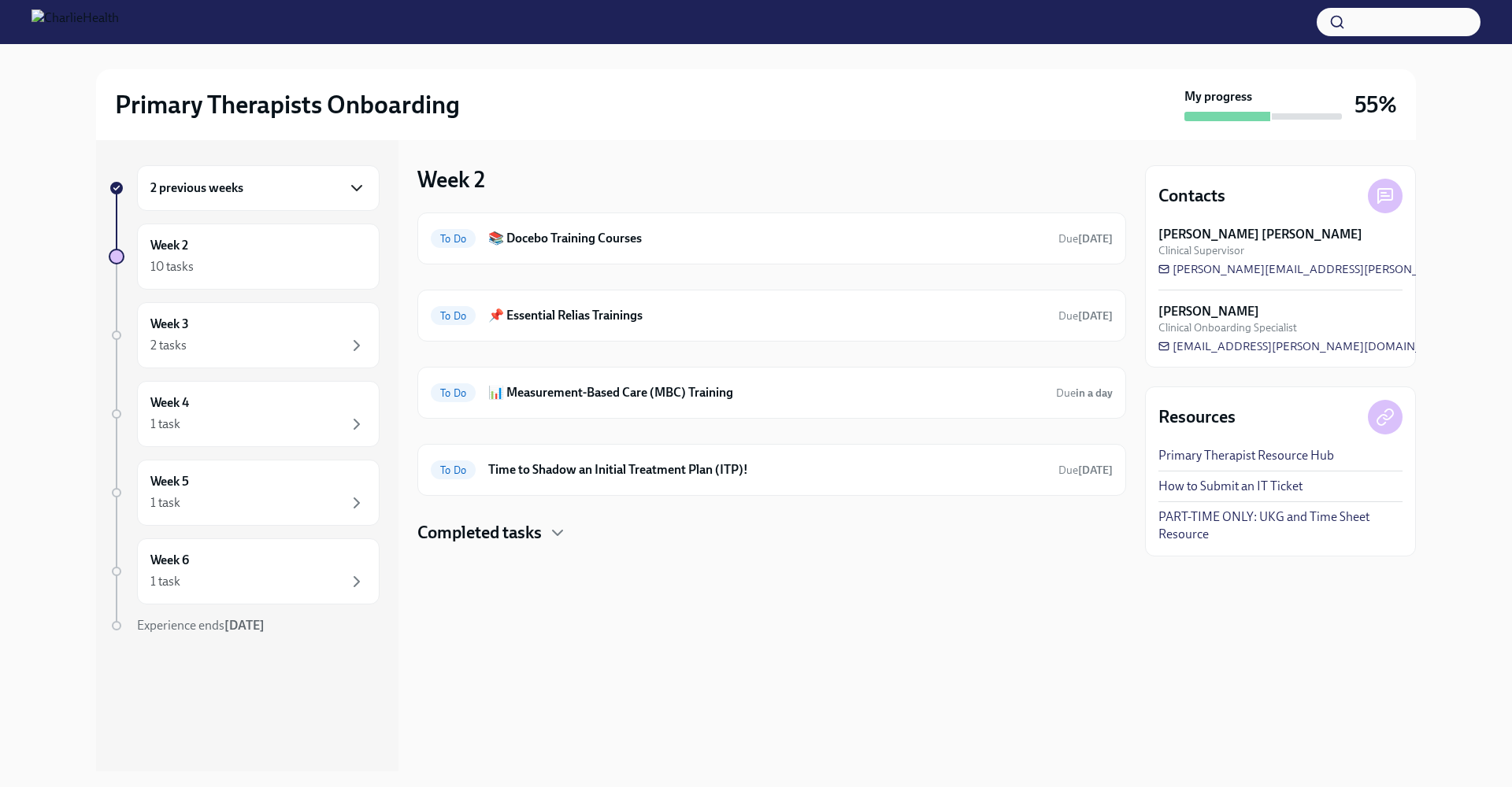
click at [364, 195] on icon "button" at bounding box center [357, 189] width 19 height 19
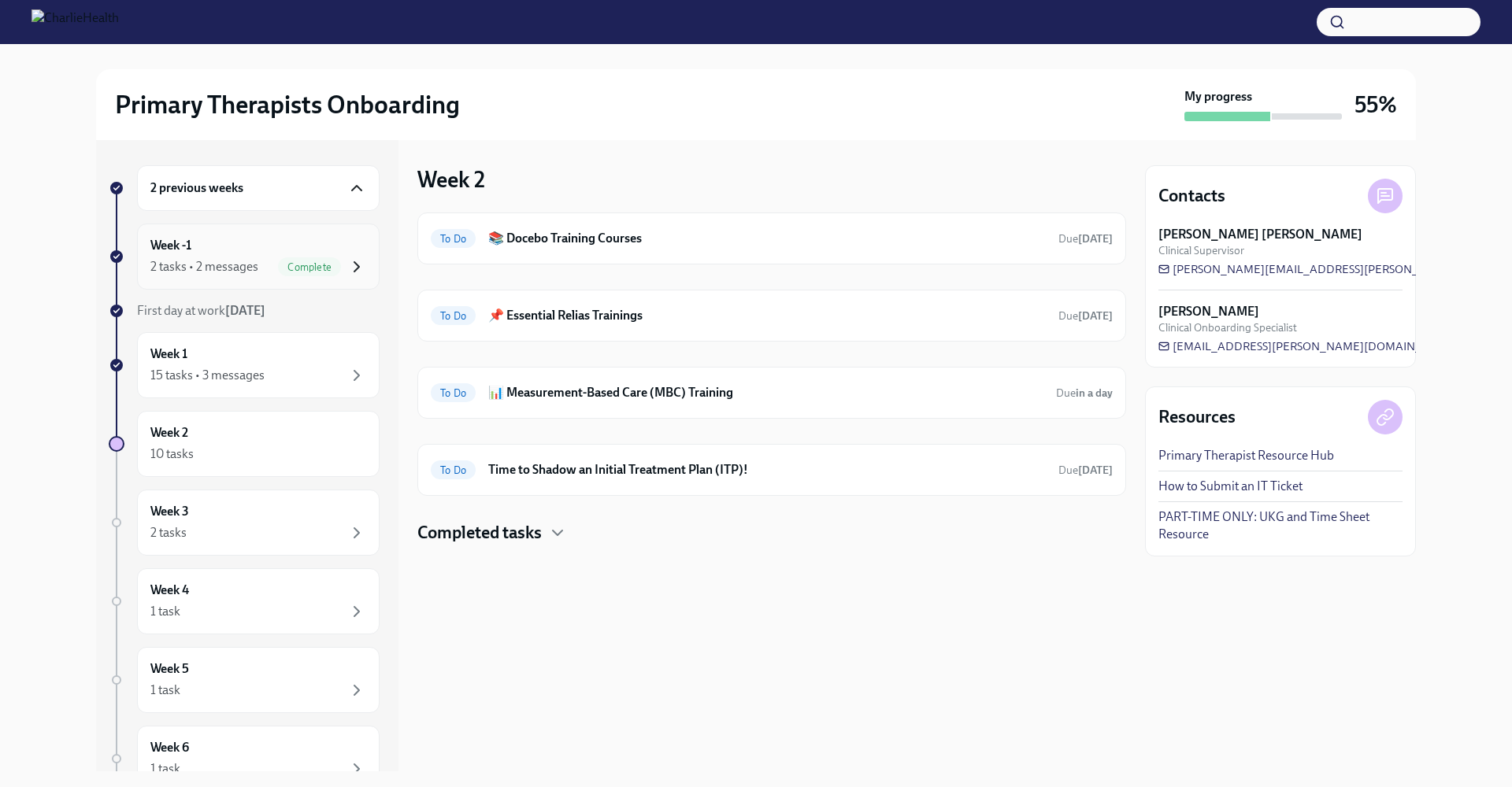
click at [351, 264] on icon "button" at bounding box center [357, 267] width 19 height 19
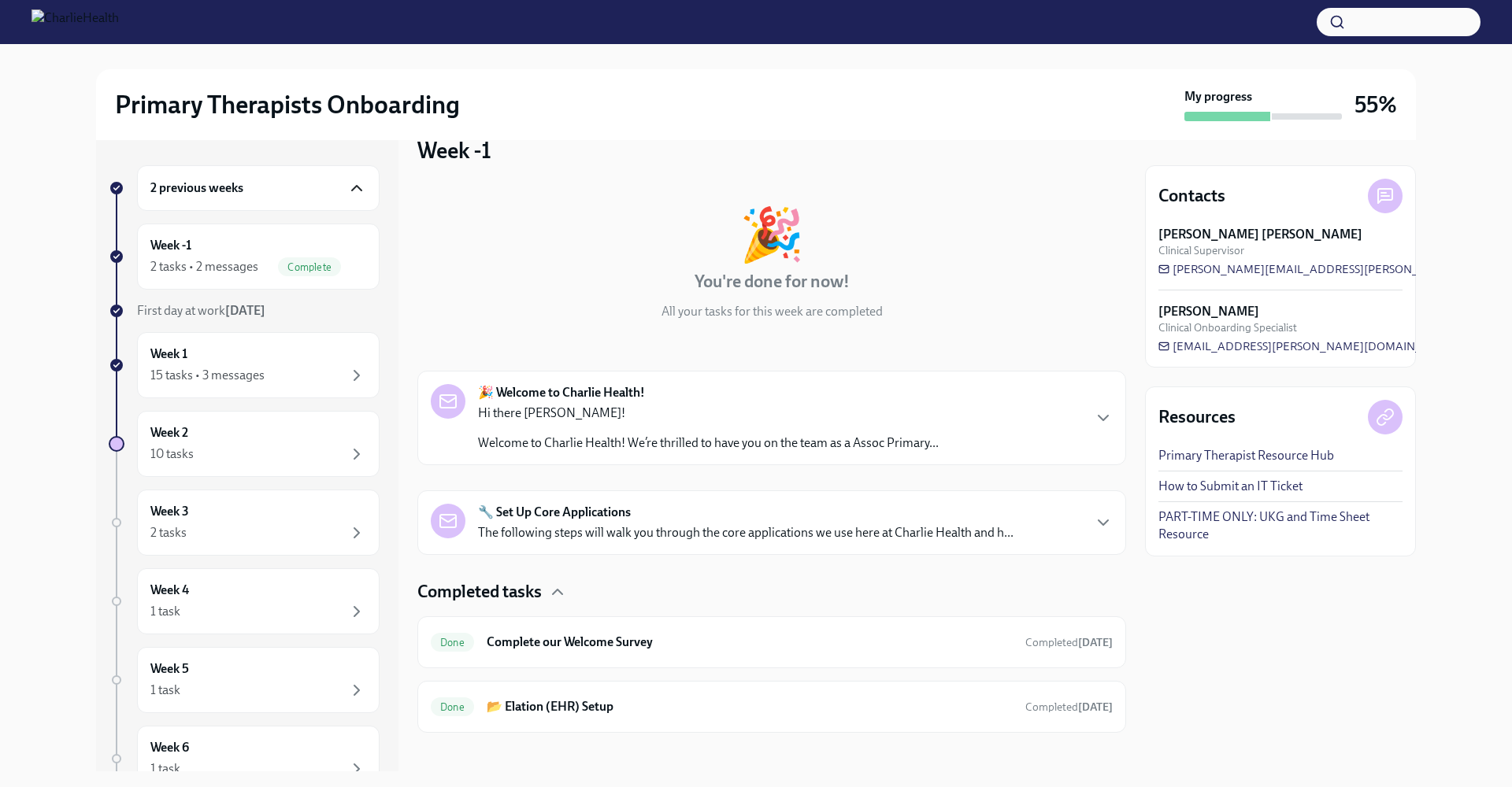
scroll to position [41, 0]
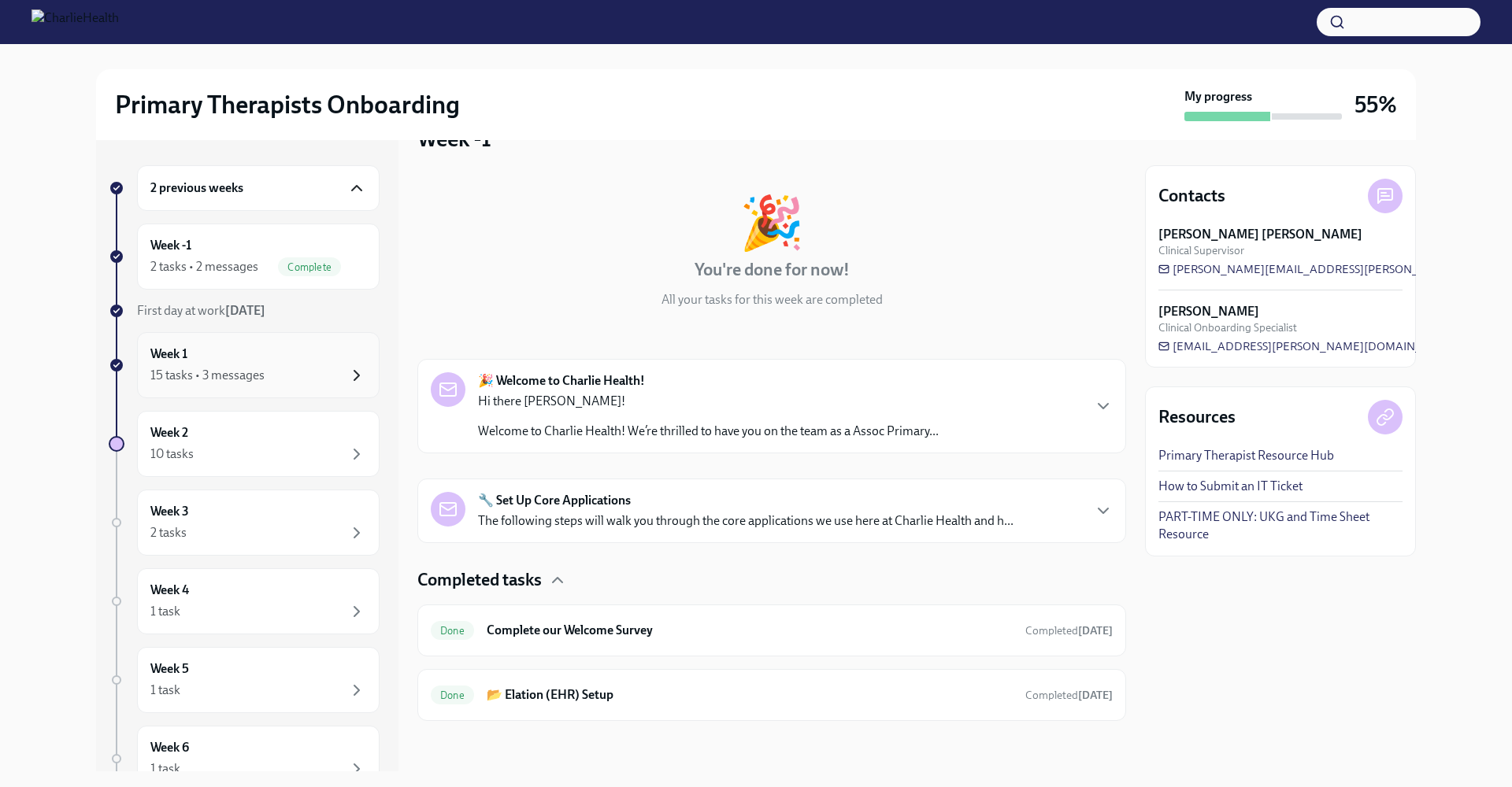
click at [349, 372] on icon "button" at bounding box center [357, 375] width 19 height 19
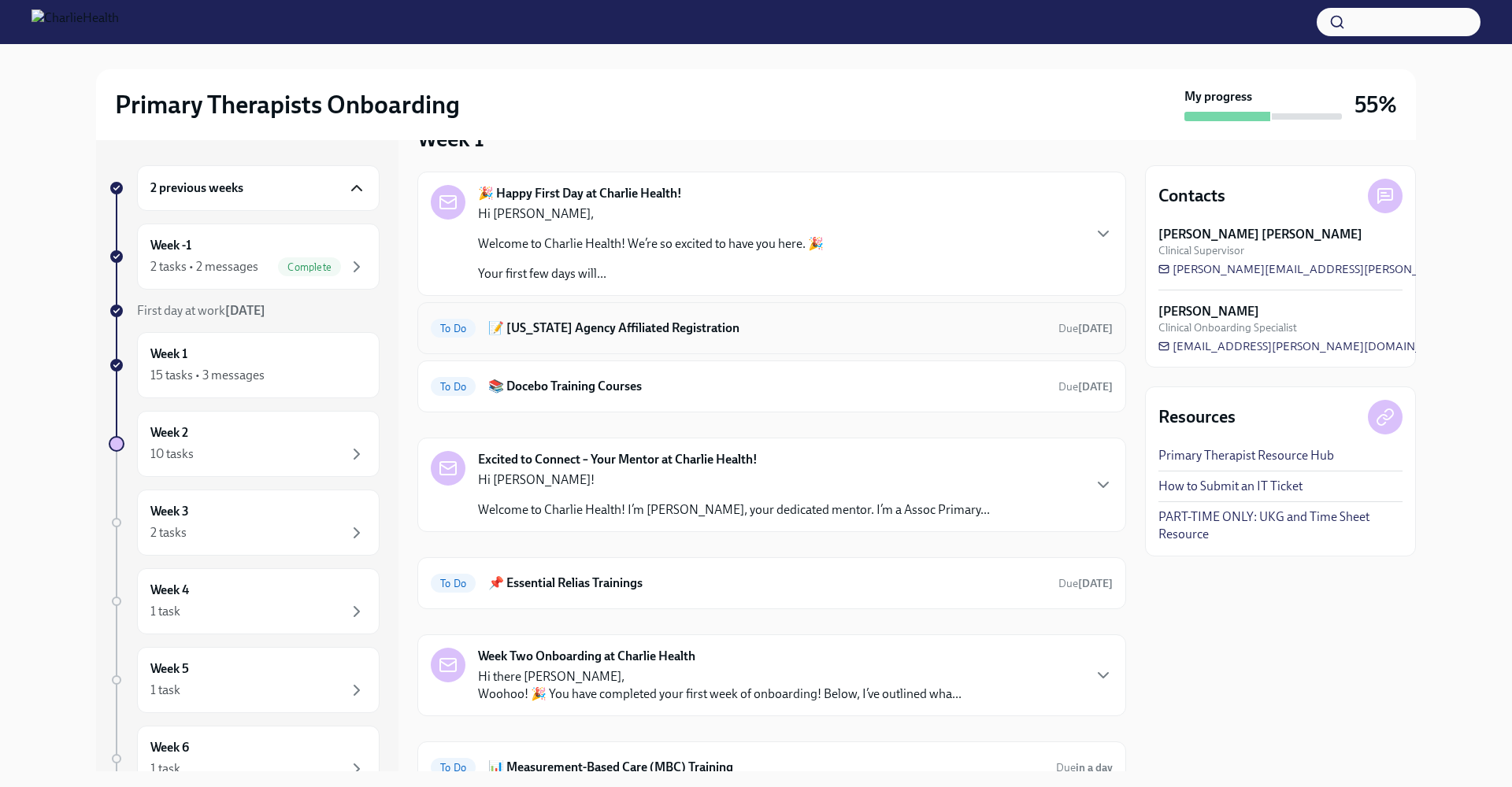
click at [707, 329] on h6 "📝 [US_STATE] Agency Affiliated Registration" at bounding box center [766, 328] width 558 height 18
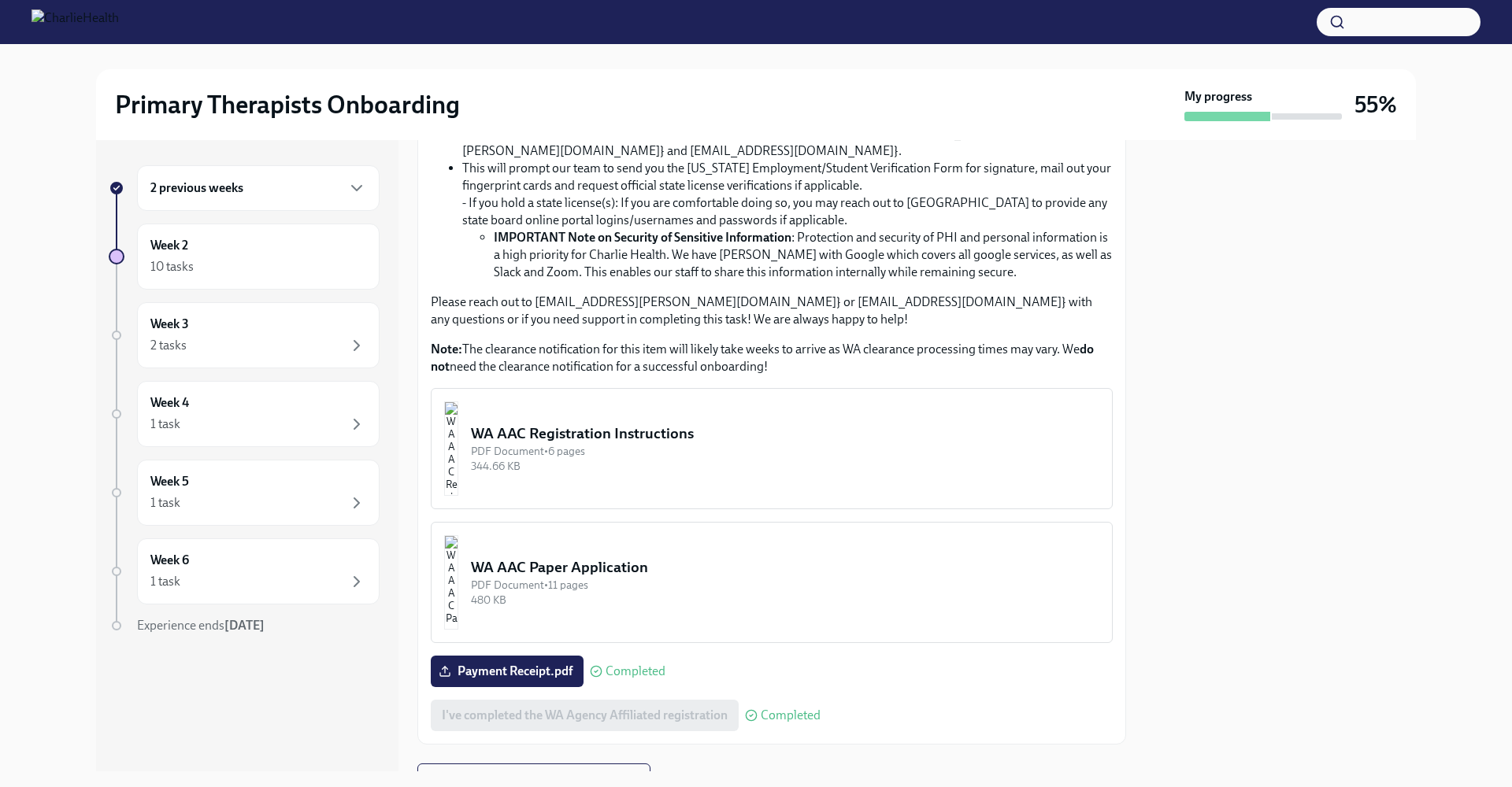
scroll to position [608, 0]
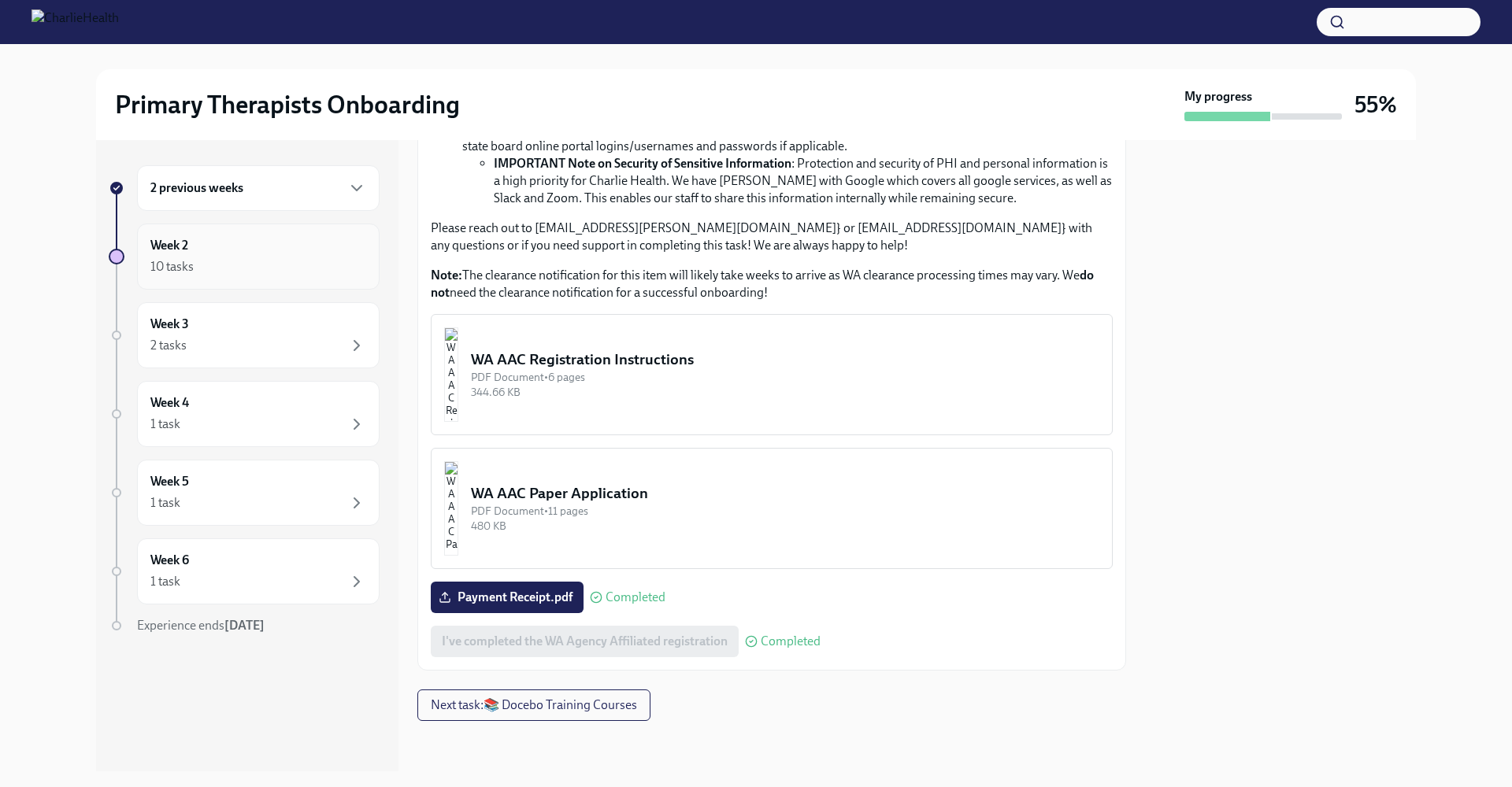
click at [286, 243] on div "Week 2 10 tasks" at bounding box center [258, 256] width 216 height 39
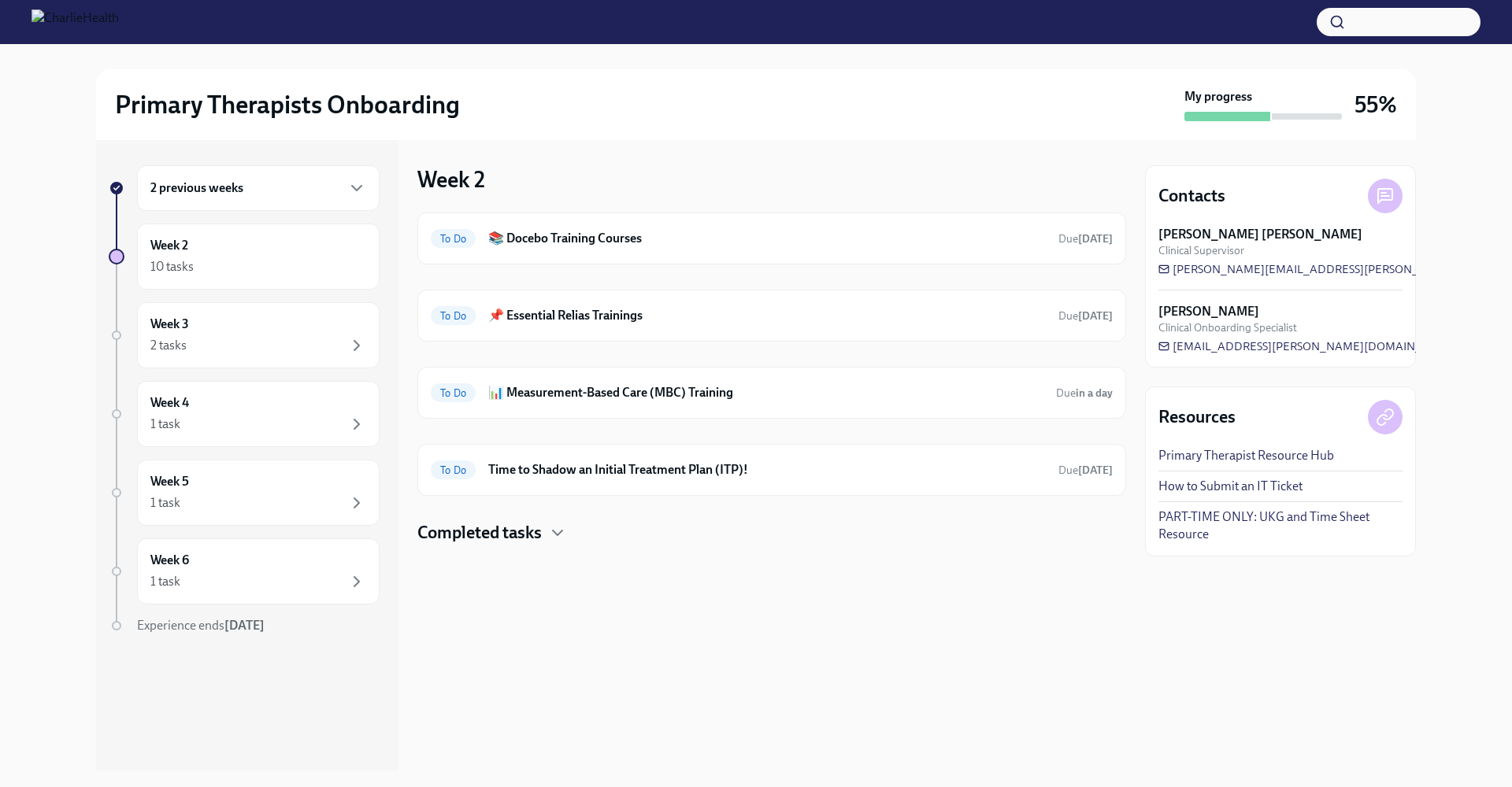
click at [352, 199] on div "2 previous weeks" at bounding box center [258, 188] width 242 height 46
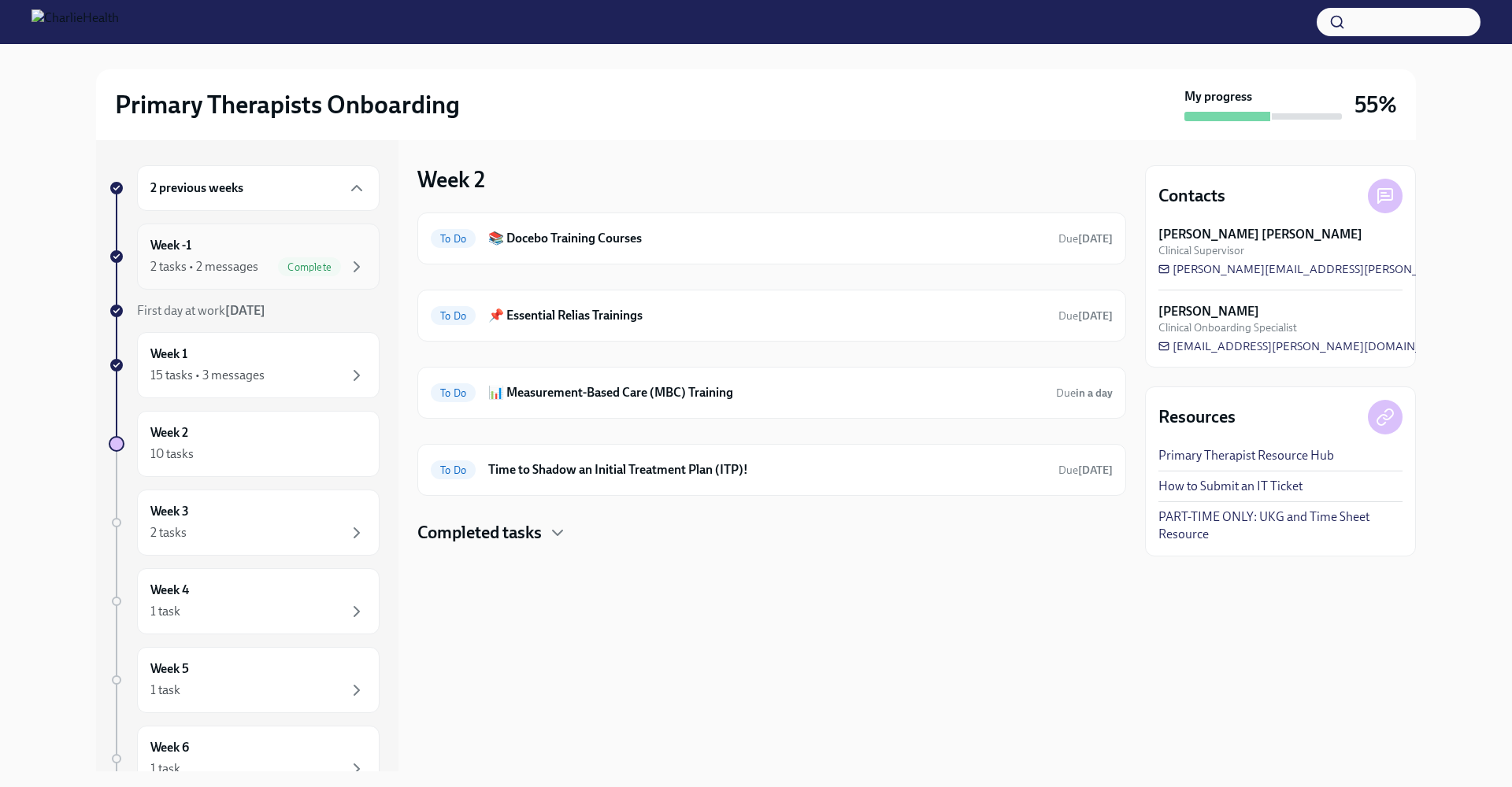
click at [352, 246] on div "Week -1 2 tasks • 2 messages Complete" at bounding box center [258, 256] width 216 height 39
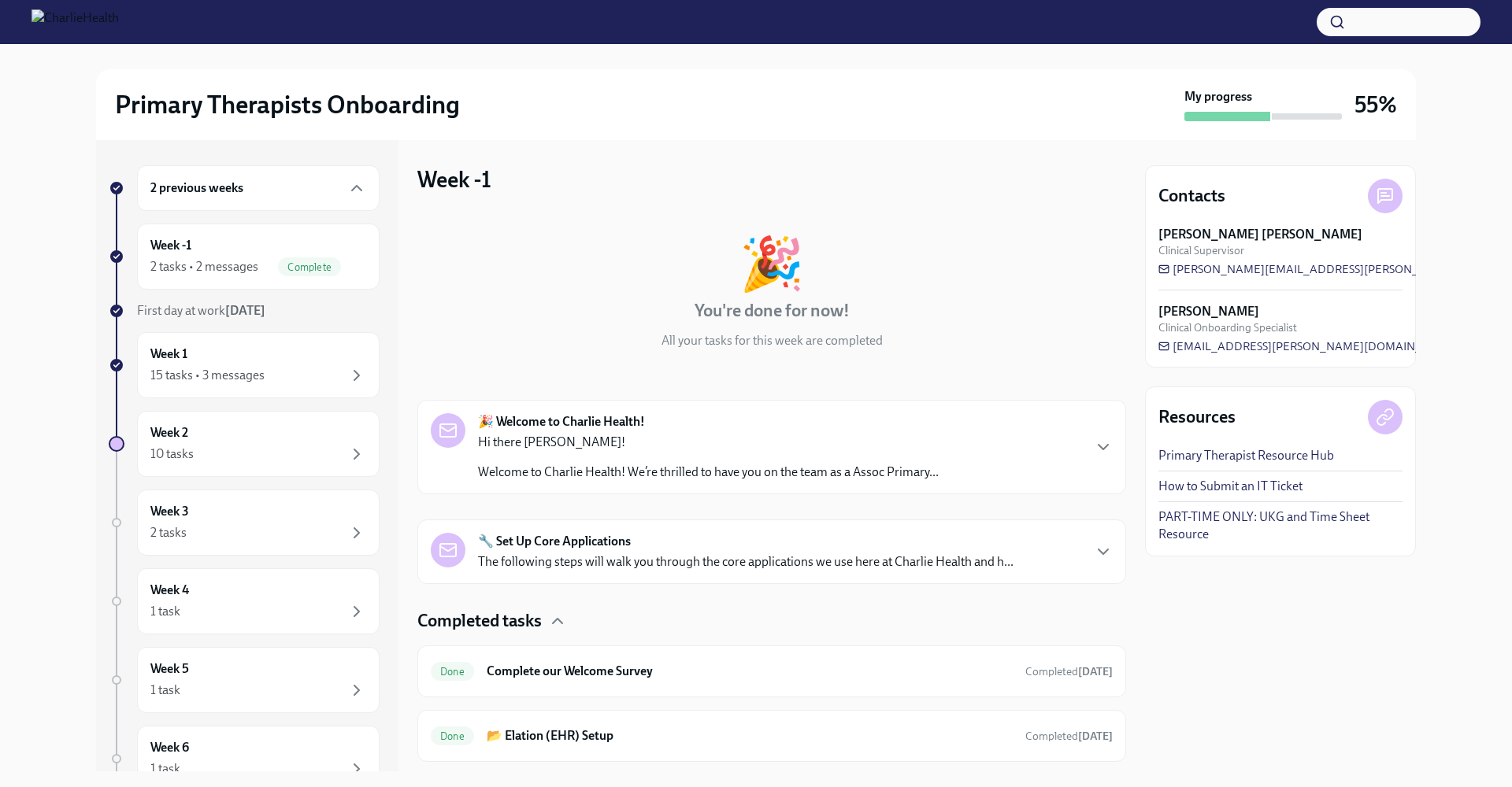
scroll to position [41, 0]
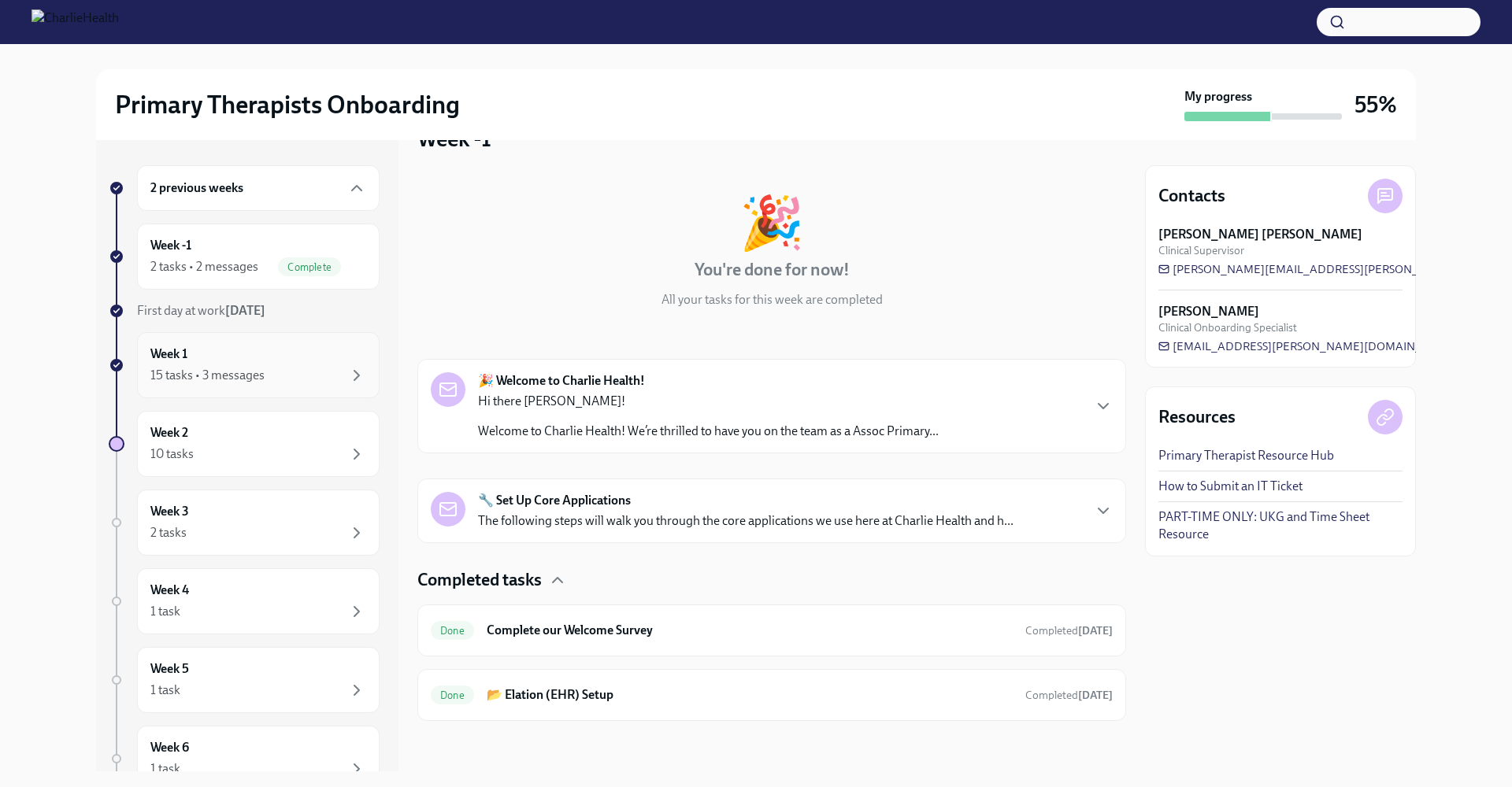
click at [313, 352] on div "Week 1 15 tasks • 3 messages" at bounding box center [258, 365] width 216 height 39
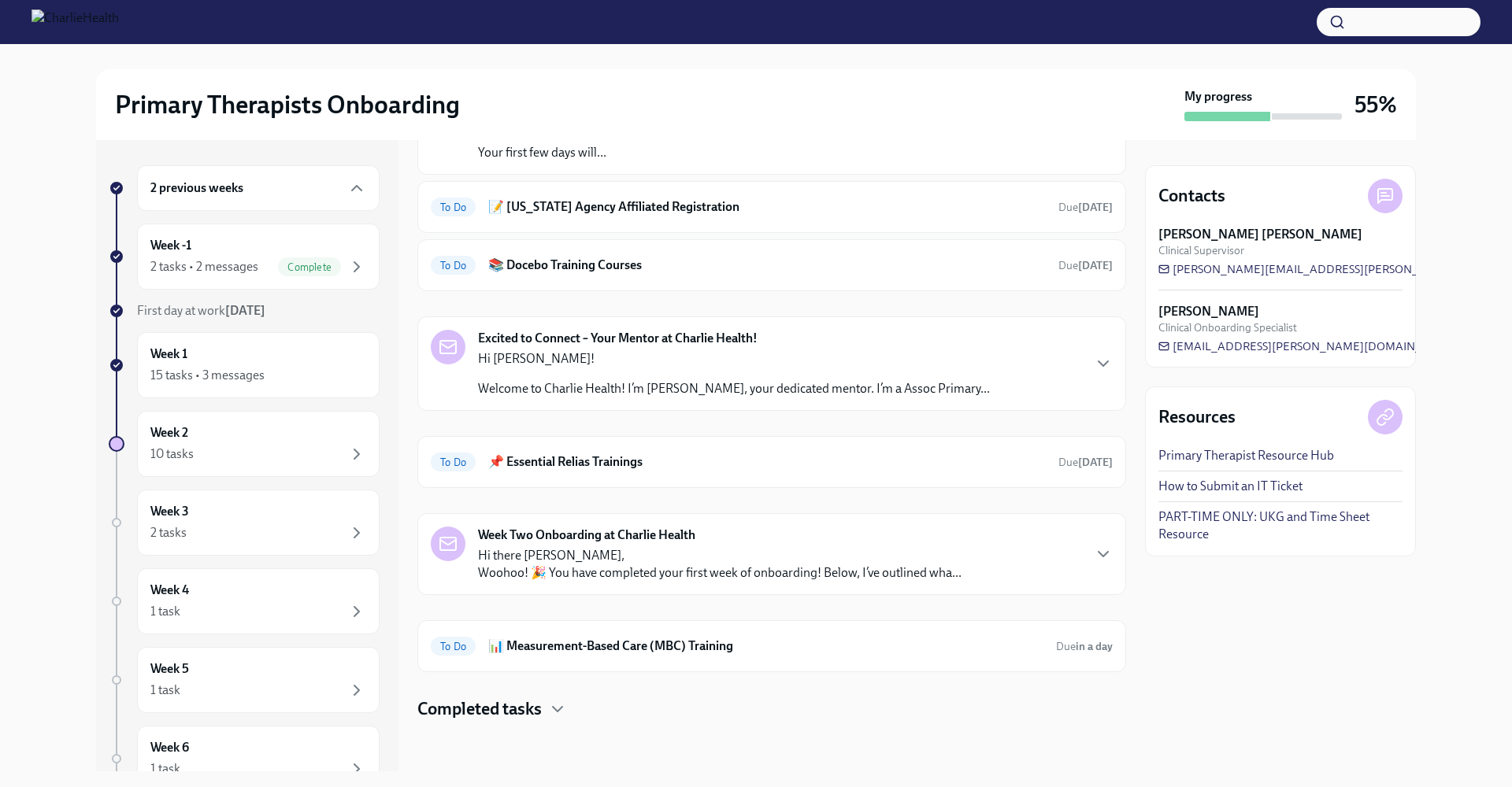
scroll to position [134, 0]
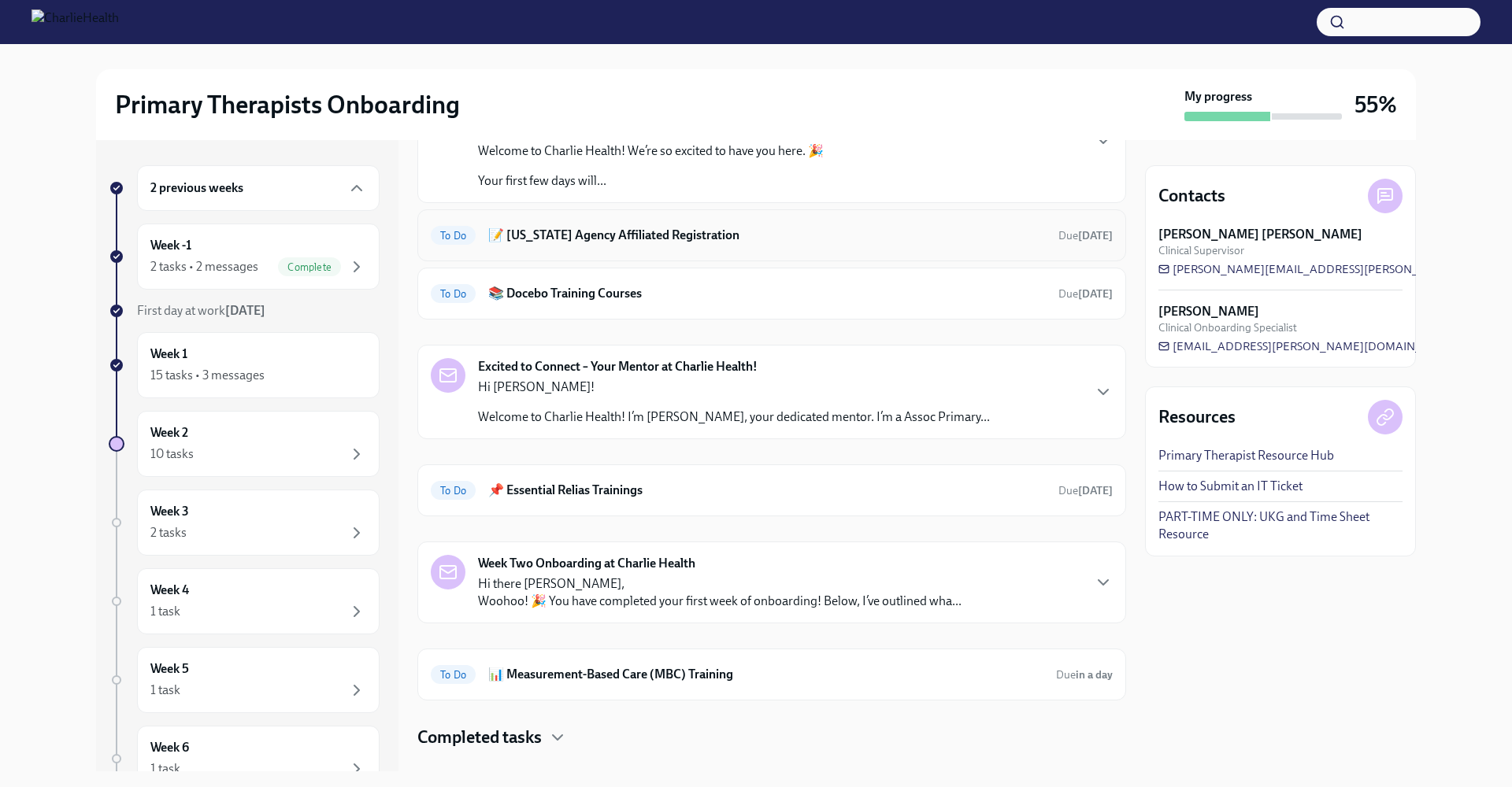
click at [664, 229] on h6 "📝 [US_STATE] Agency Affiliated Registration" at bounding box center [766, 236] width 558 height 18
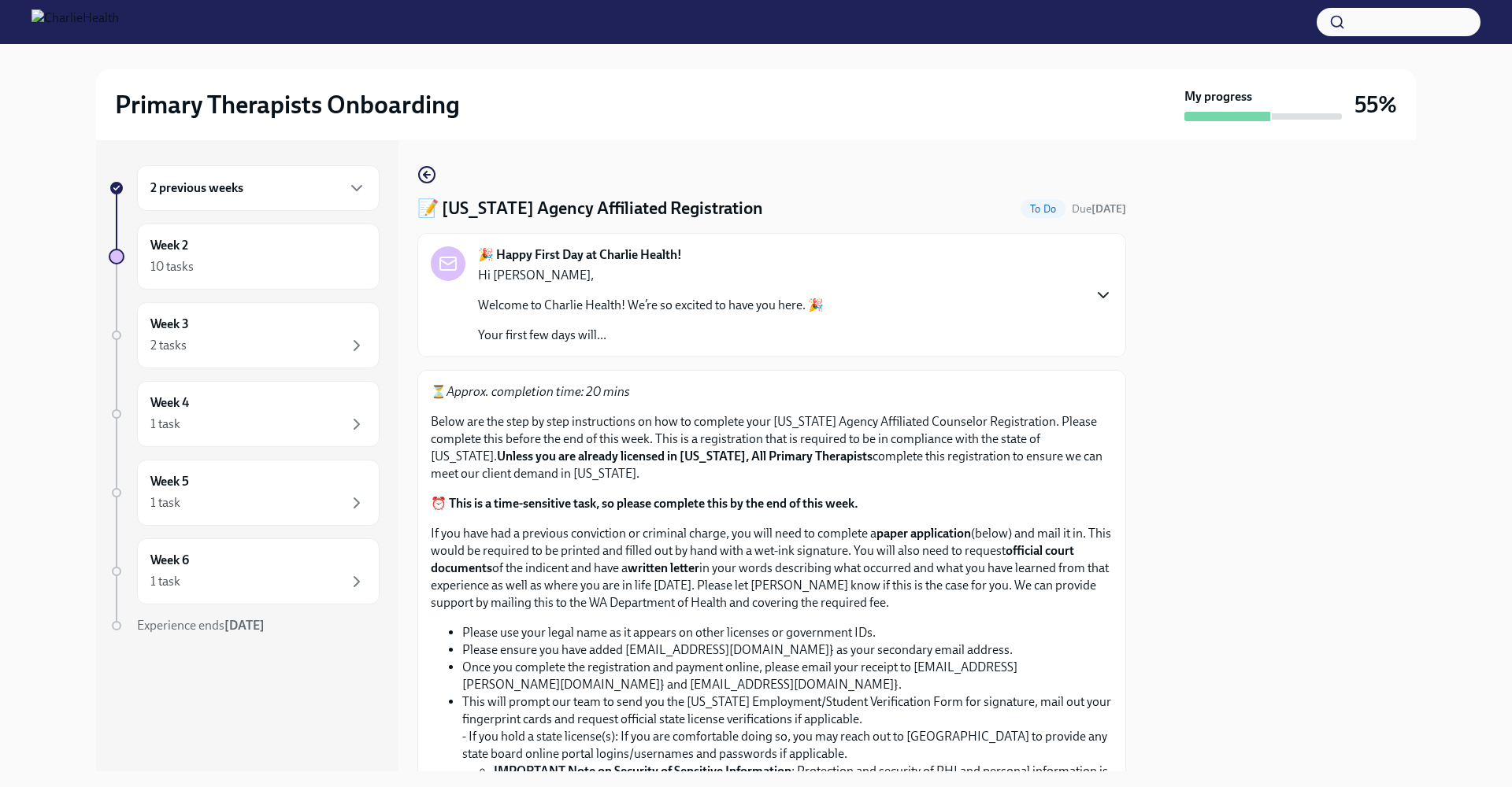
click at [1094, 292] on icon "button" at bounding box center [1104, 295] width 19 height 19
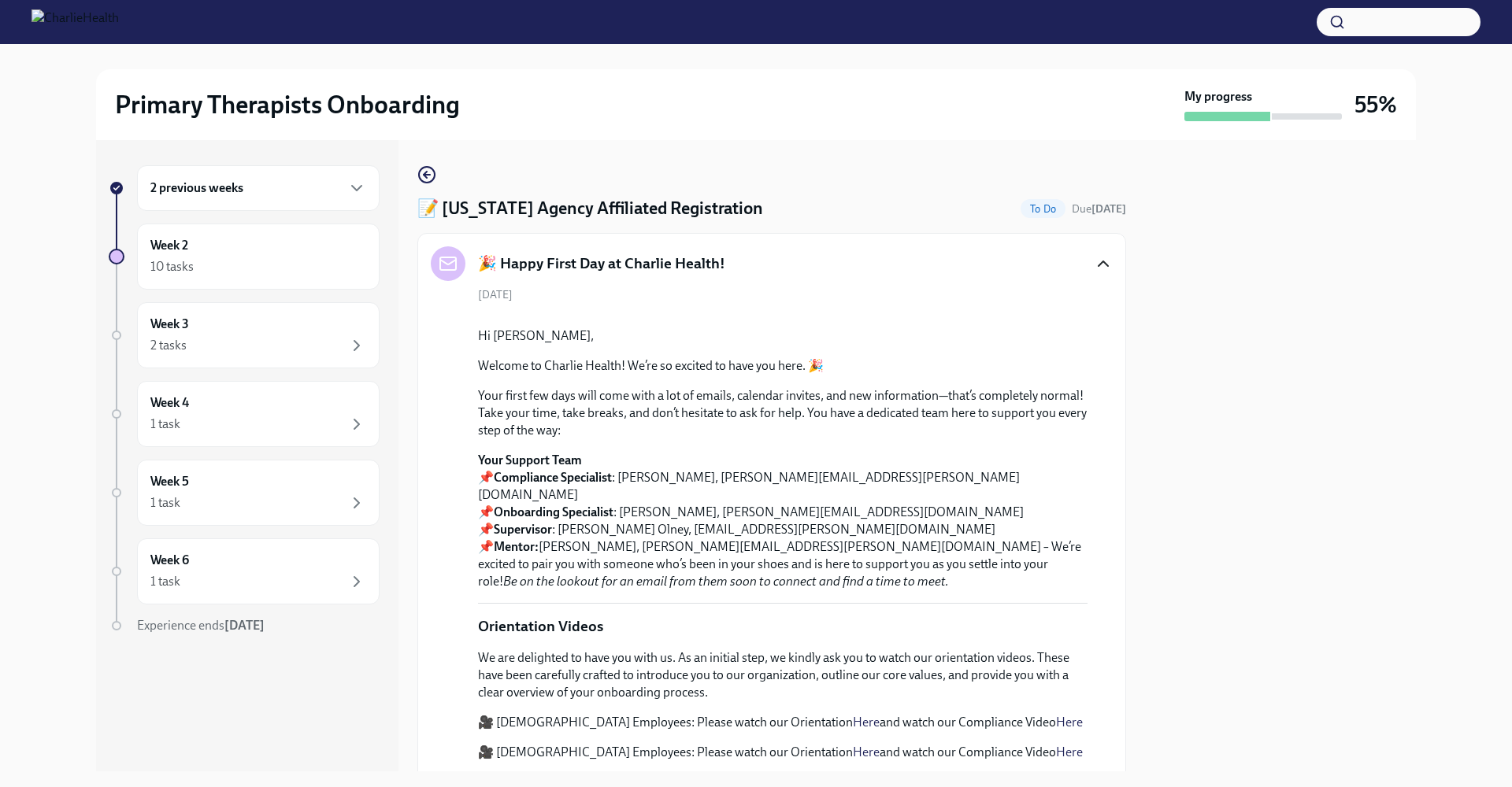
click at [1099, 266] on icon "button" at bounding box center [1104, 264] width 10 height 5
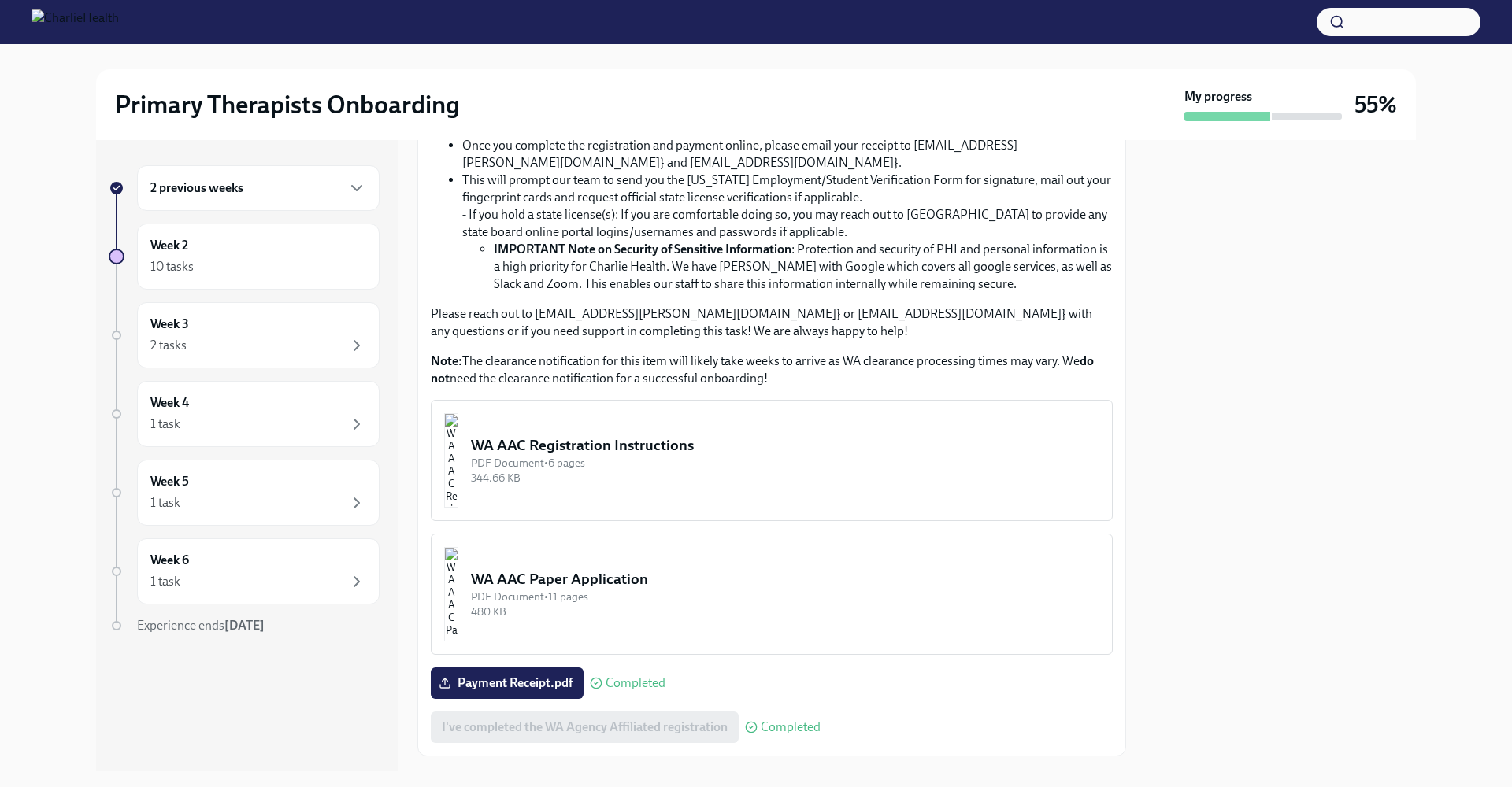
scroll to position [536, 0]
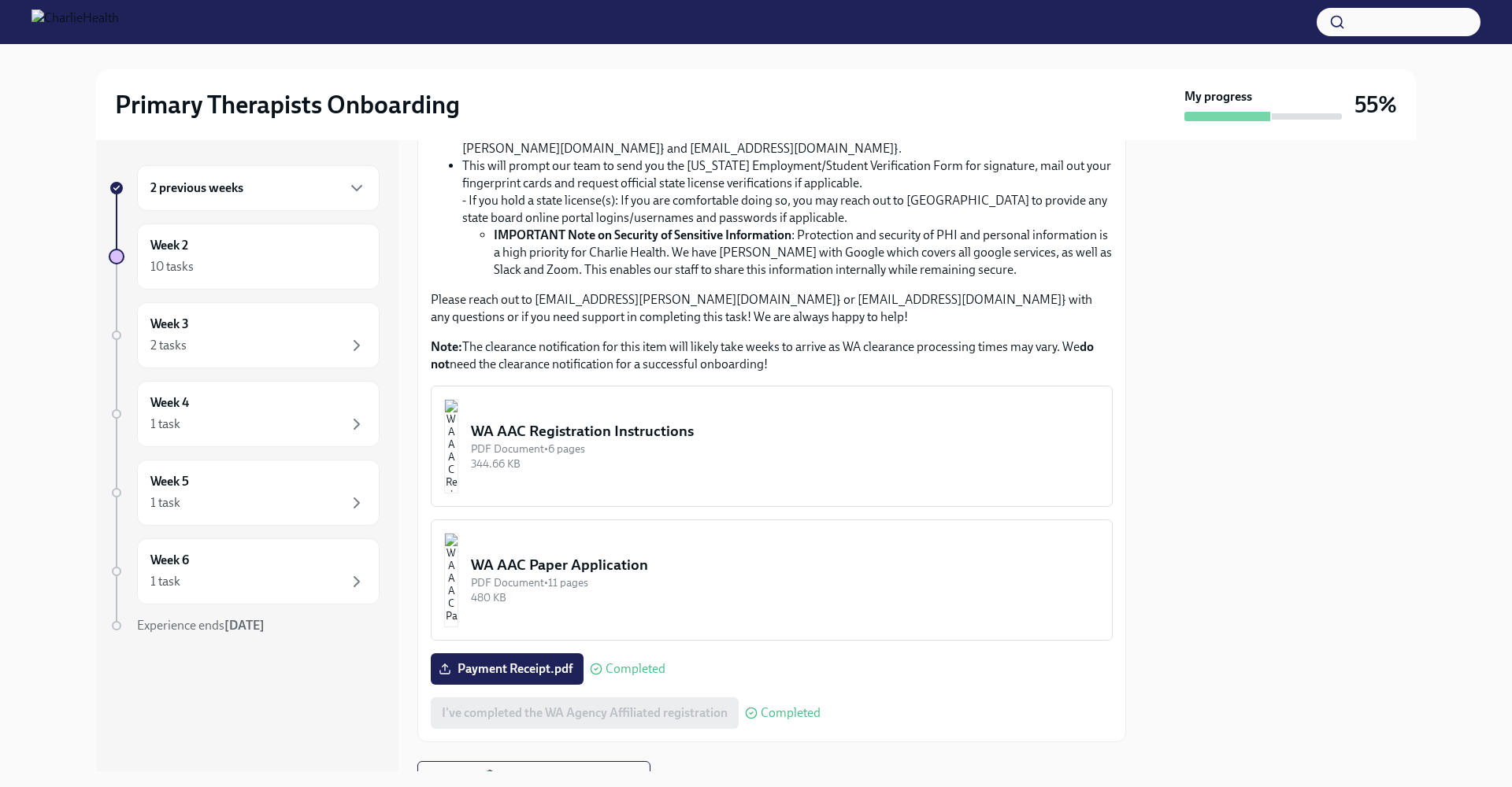
click at [673, 457] on div "344.66 KB" at bounding box center [785, 464] width 628 height 15
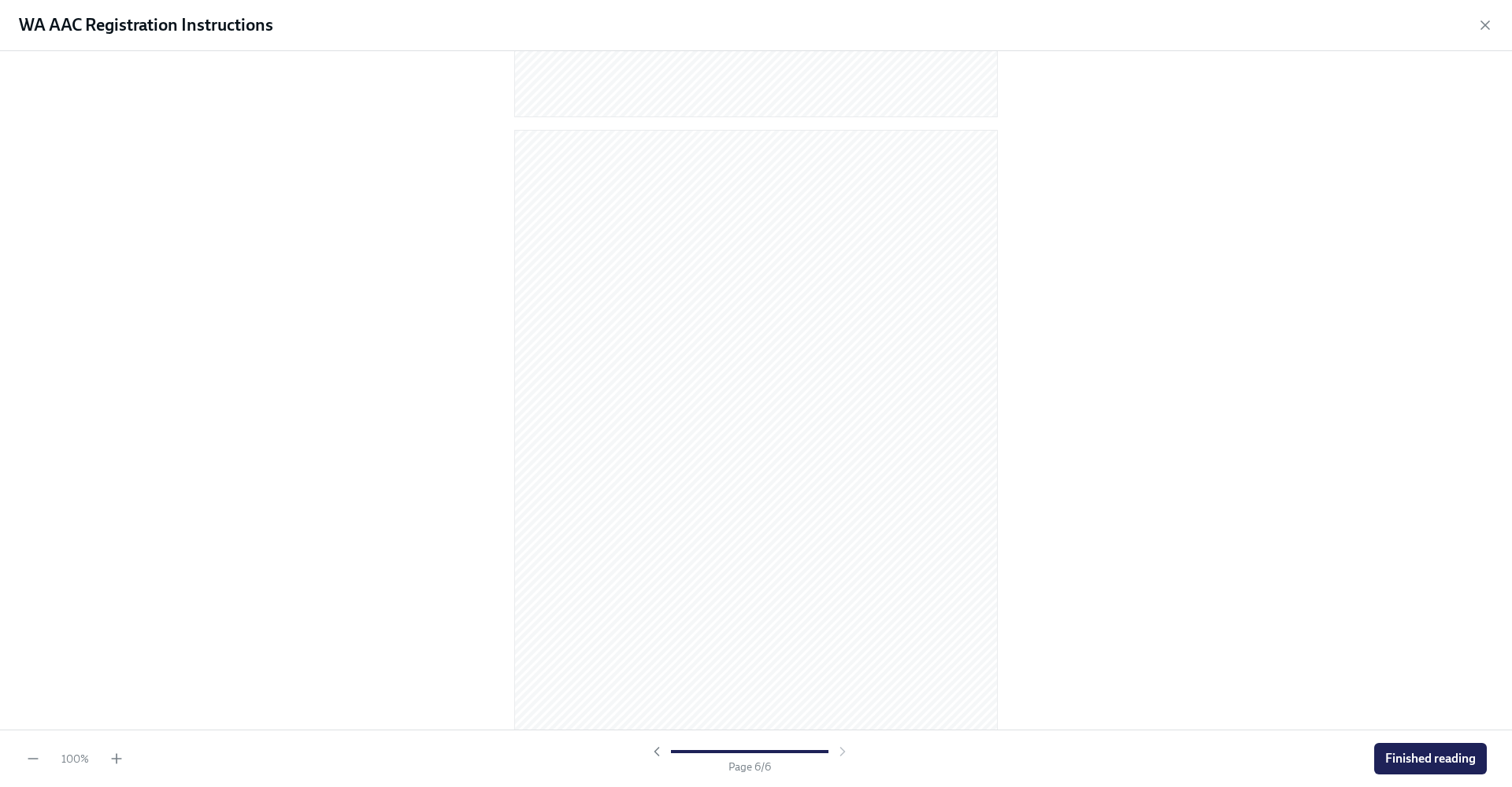
scroll to position [3160, 0]
click at [1396, 760] on span "Finished reading" at bounding box center [1430, 759] width 91 height 16
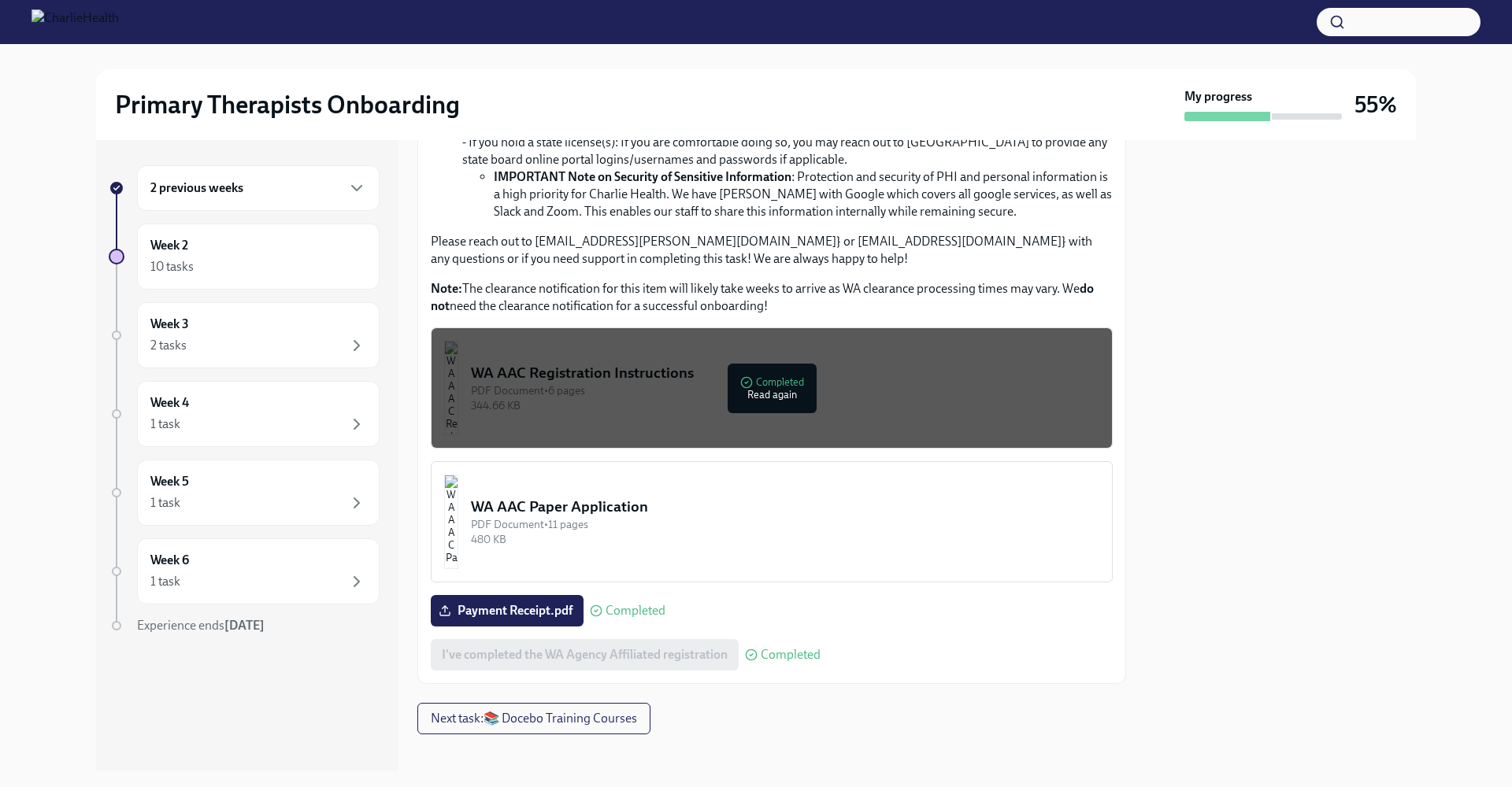
scroll to position [608, 0]
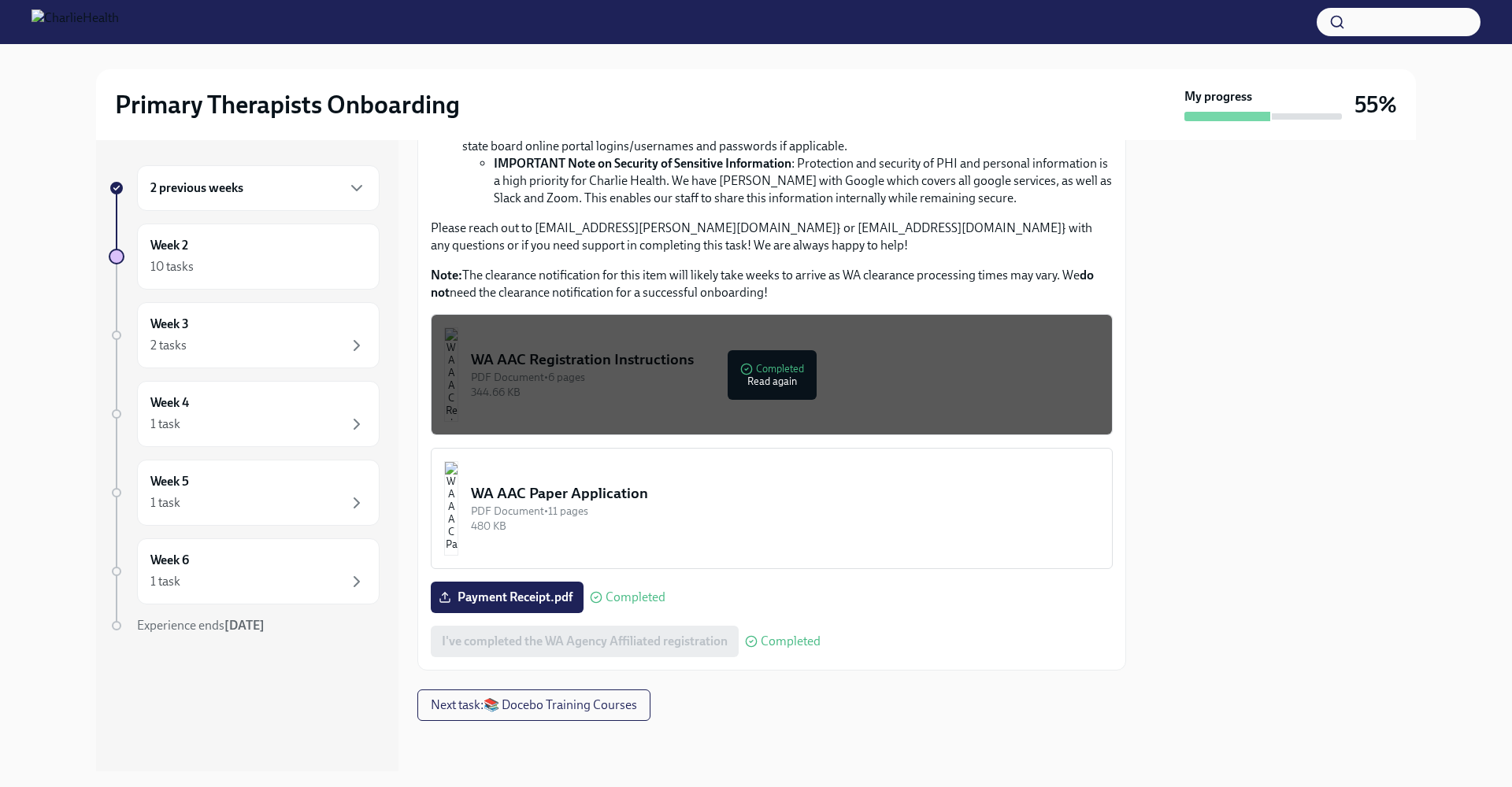
click at [805, 477] on button "WA AAC Paper Application PDF Document • 11 pages 480 KB" at bounding box center [772, 508] width 682 height 121
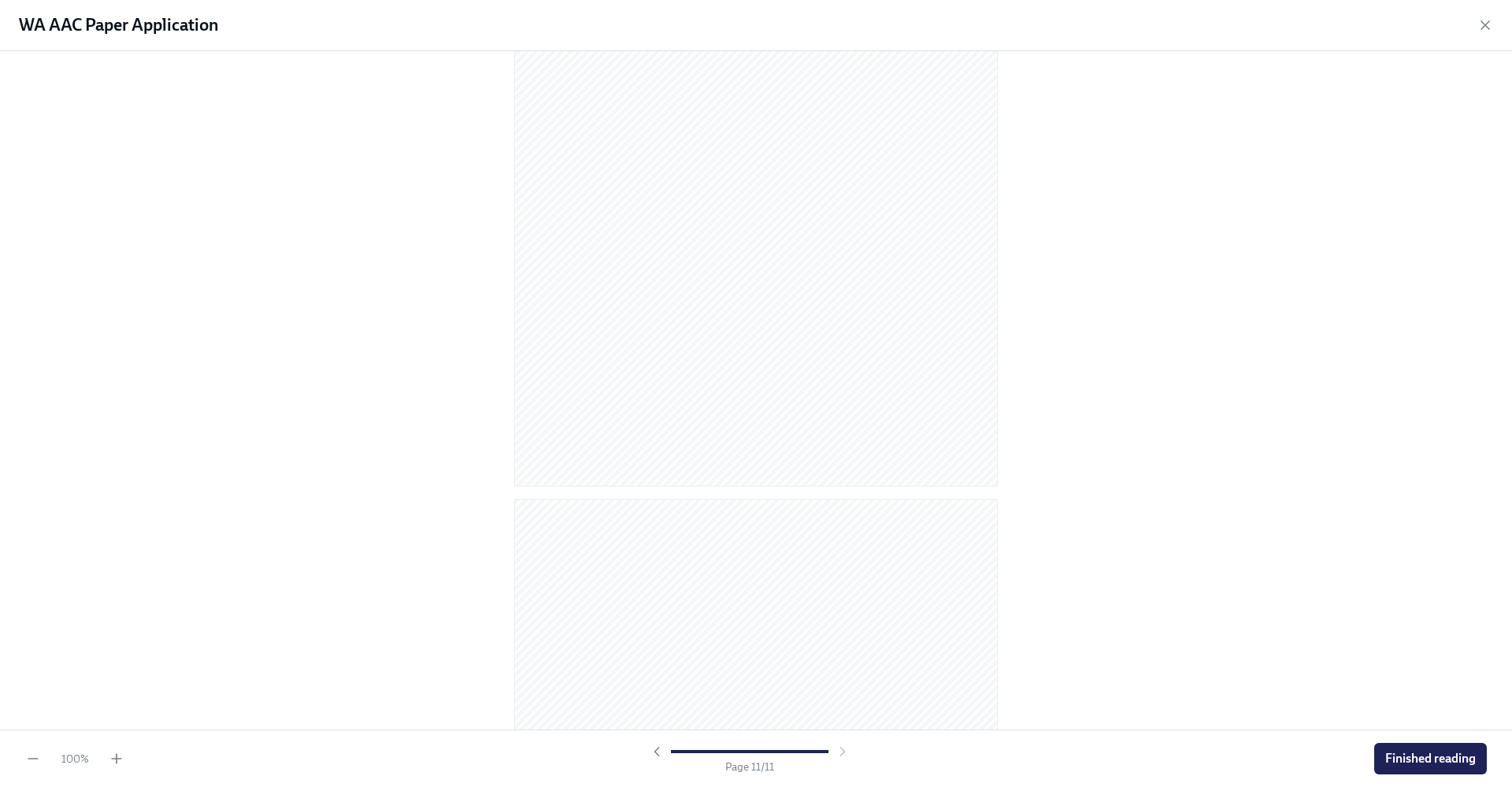
scroll to position [6348, 0]
click at [1397, 758] on span "Finished reading" at bounding box center [1430, 759] width 91 height 16
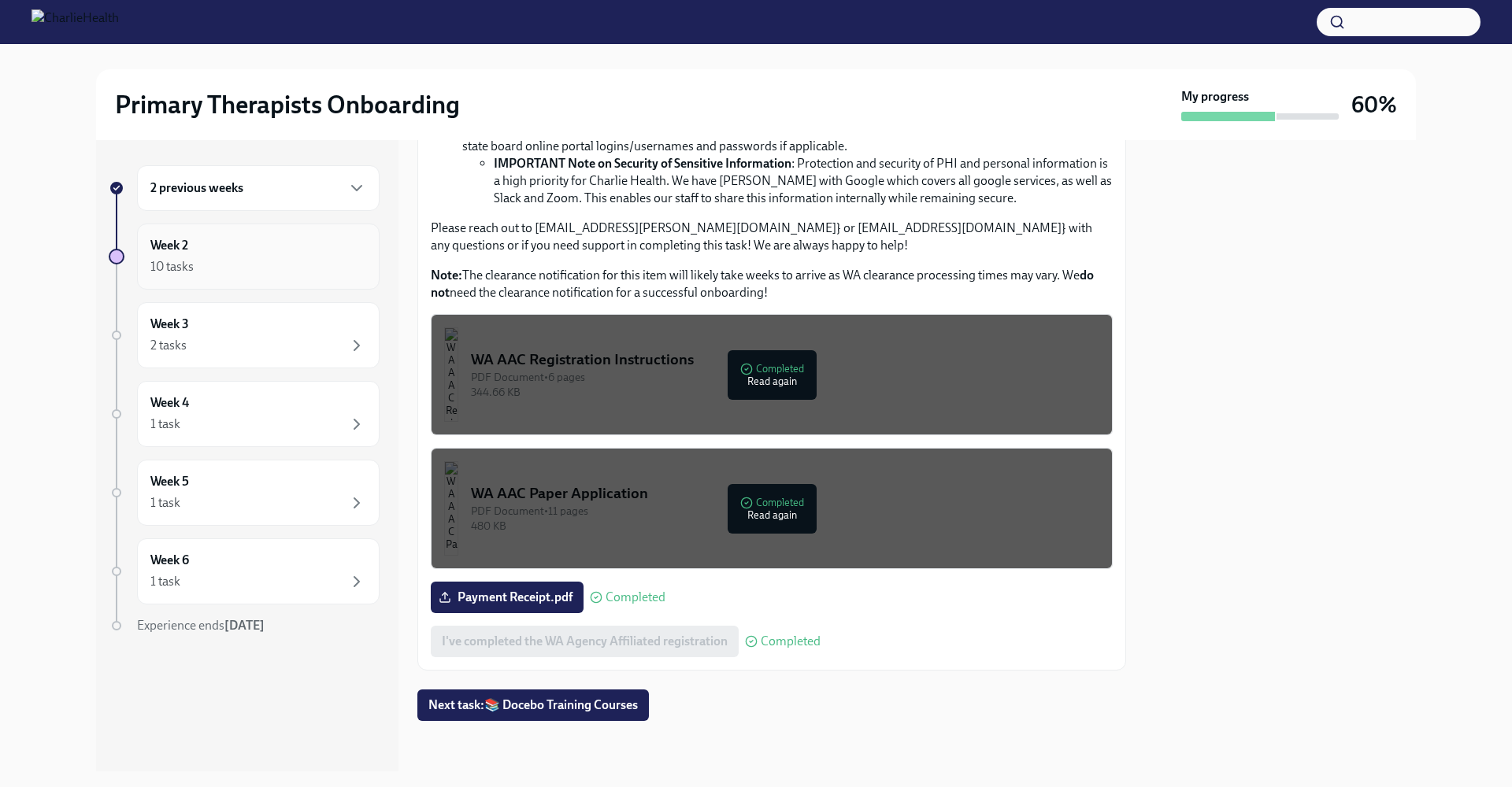
click at [199, 257] on div "Week 2 10 tasks" at bounding box center [258, 256] width 216 height 39
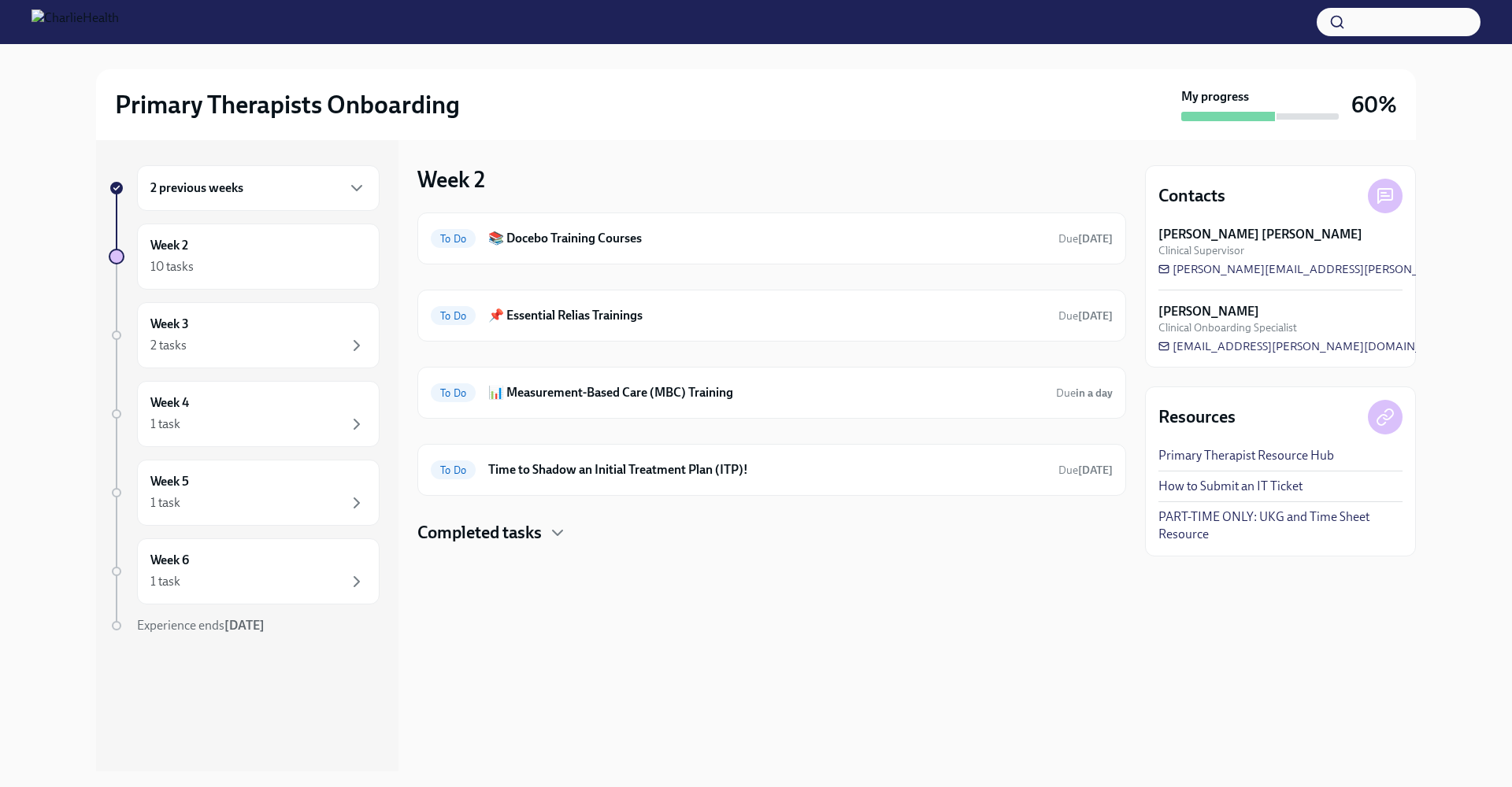
click at [199, 257] on div "Week 2 10 tasks" at bounding box center [258, 256] width 216 height 39
click at [276, 196] on div "2 previous weeks" at bounding box center [258, 189] width 216 height 19
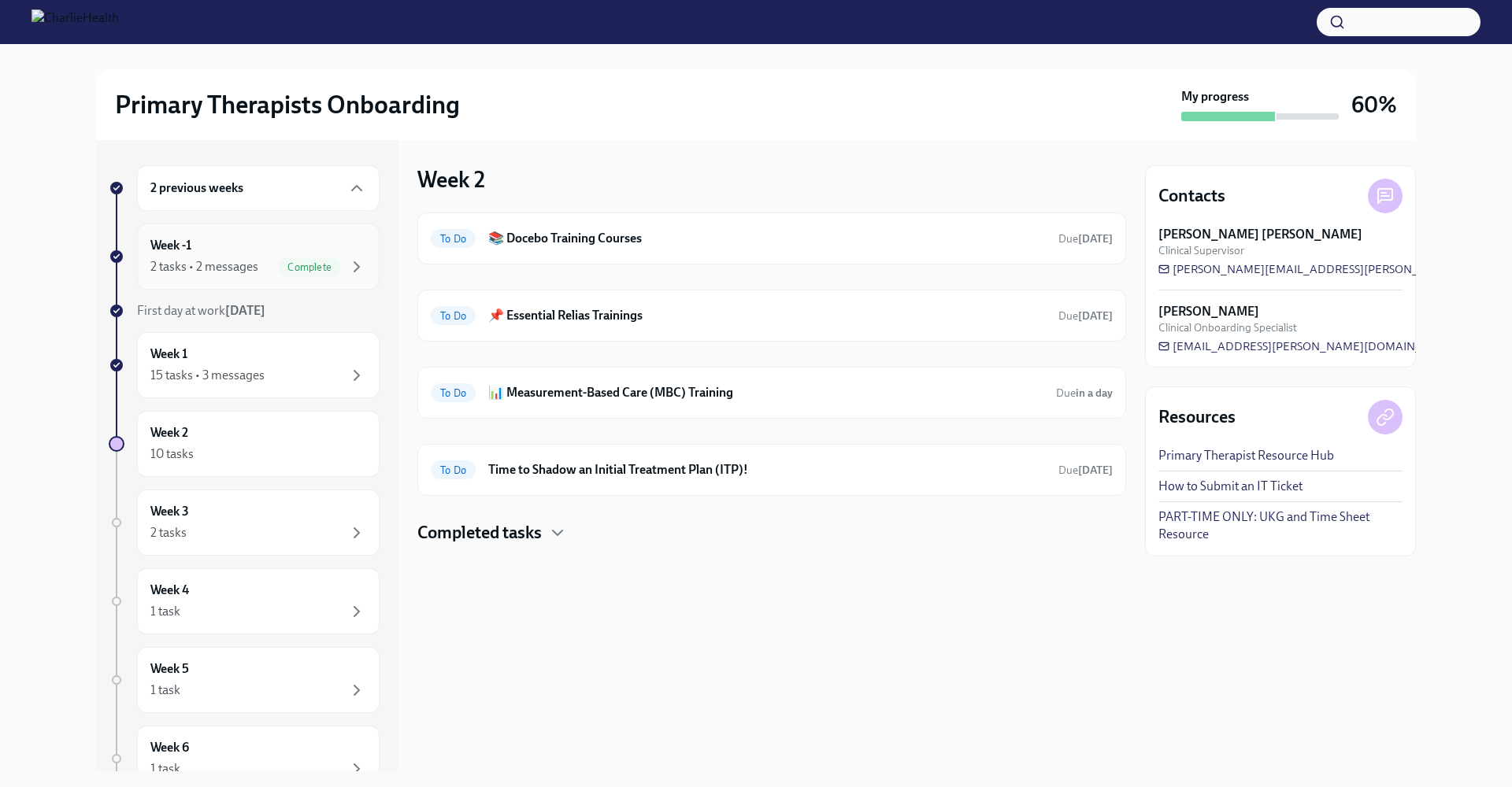
click at [299, 237] on div "Week -1 2 tasks • 2 messages Complete" at bounding box center [258, 256] width 216 height 39
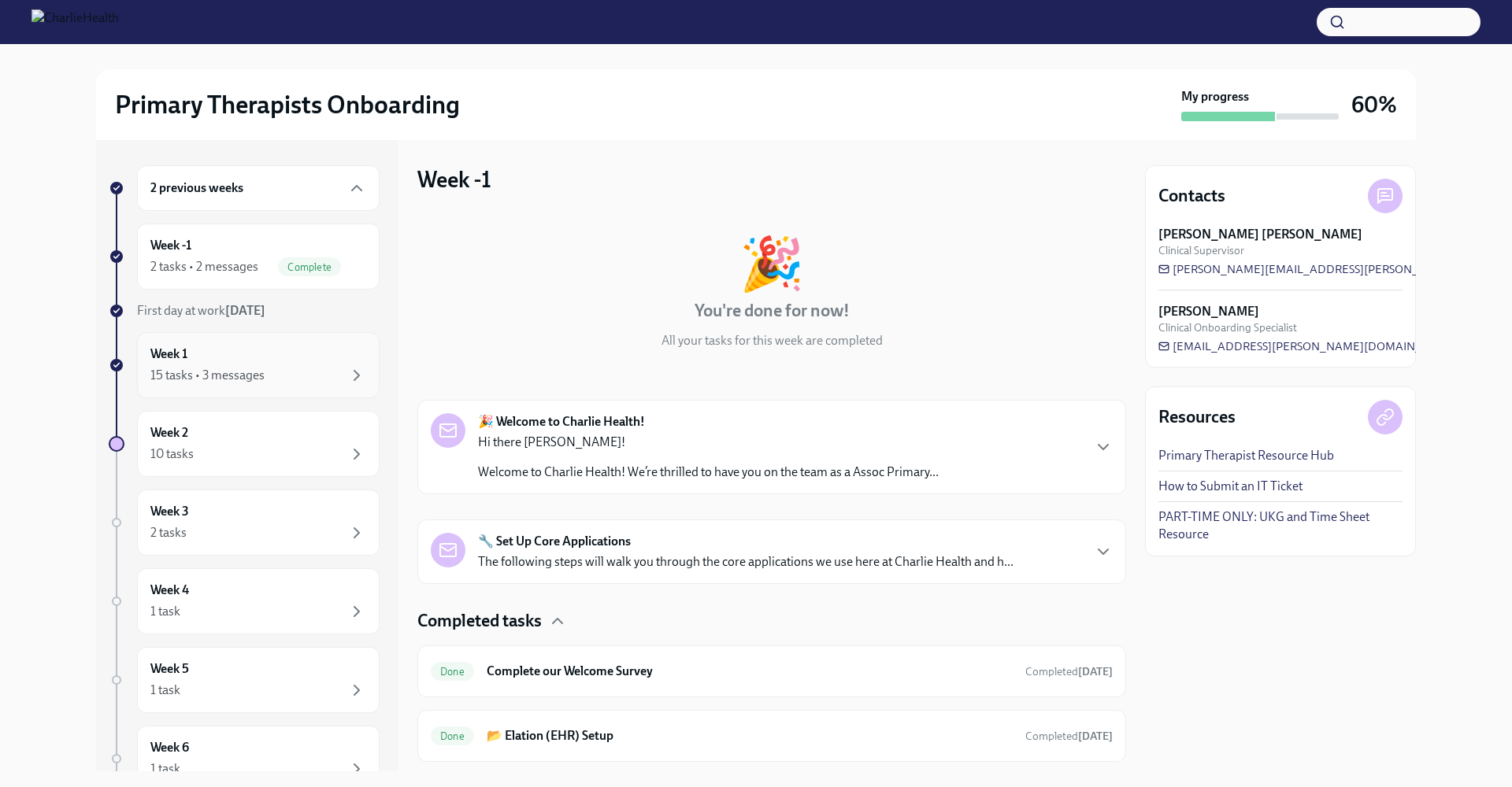
click at [321, 339] on div "Week 1 15 tasks • 3 messages" at bounding box center [258, 365] width 242 height 66
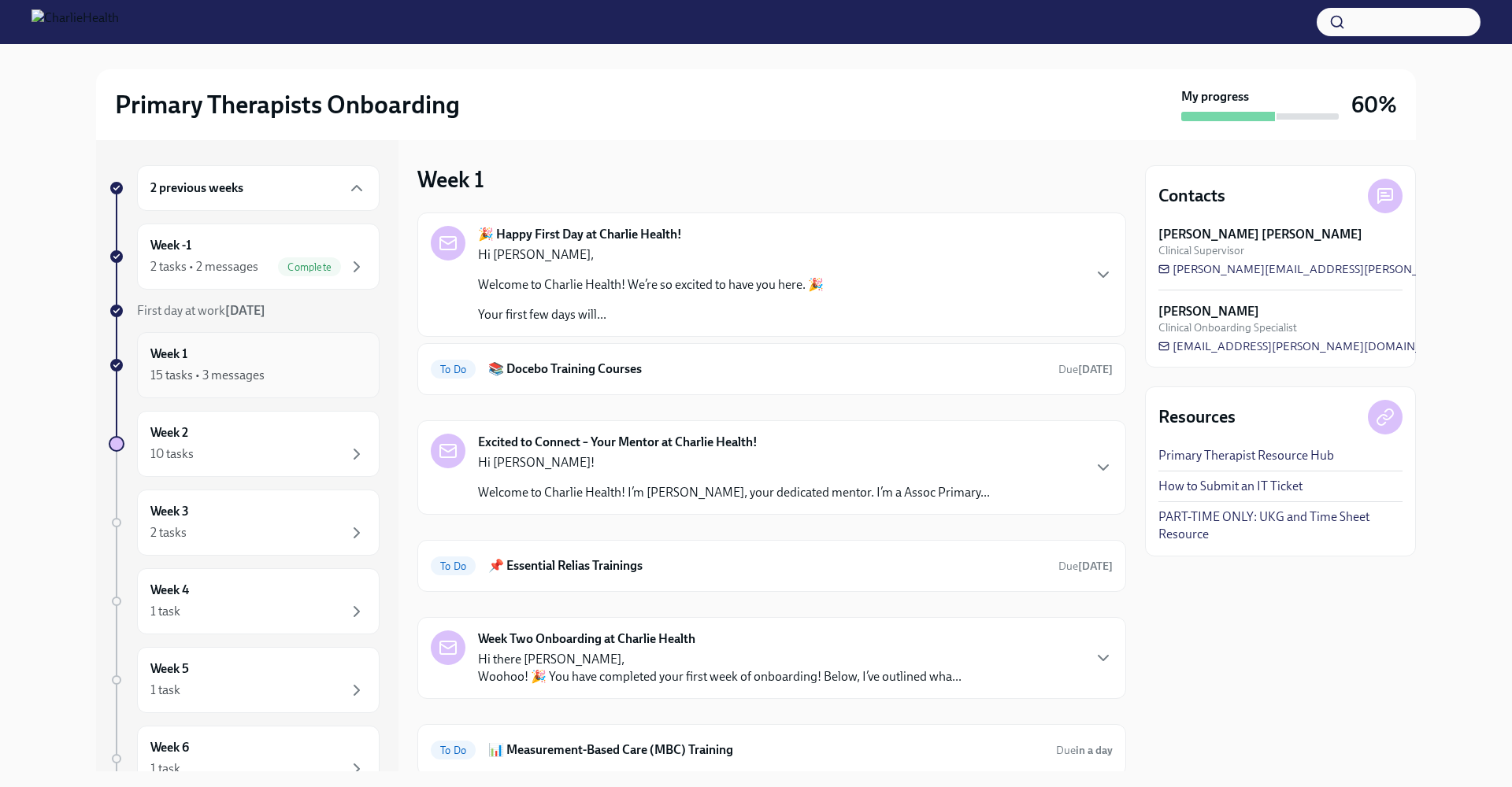
click at [169, 372] on div "15 tasks • 3 messages" at bounding box center [207, 375] width 114 height 18
click at [323, 382] on div "15 tasks • 3 messages" at bounding box center [258, 375] width 216 height 19
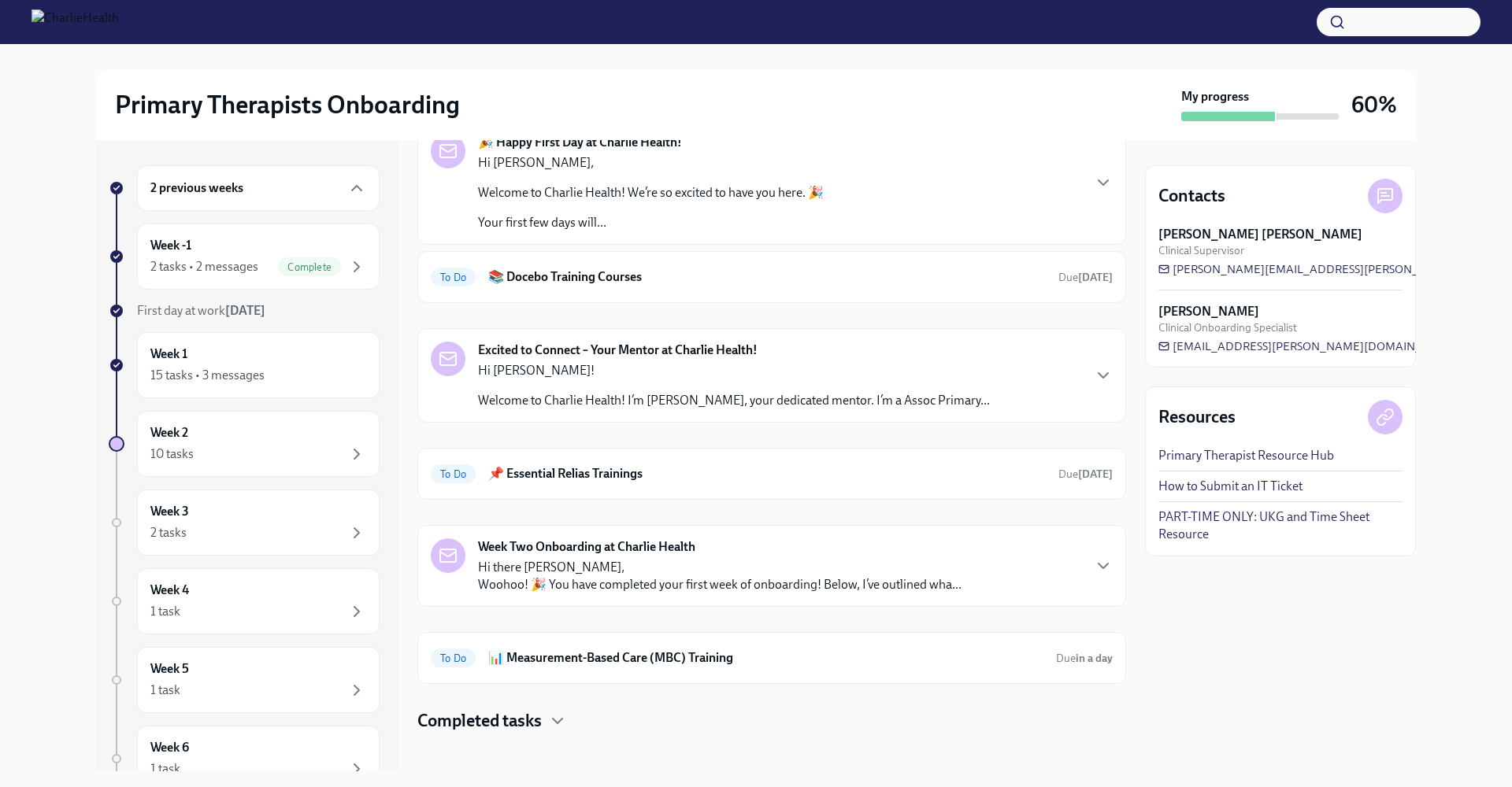
scroll to position [104, 0]
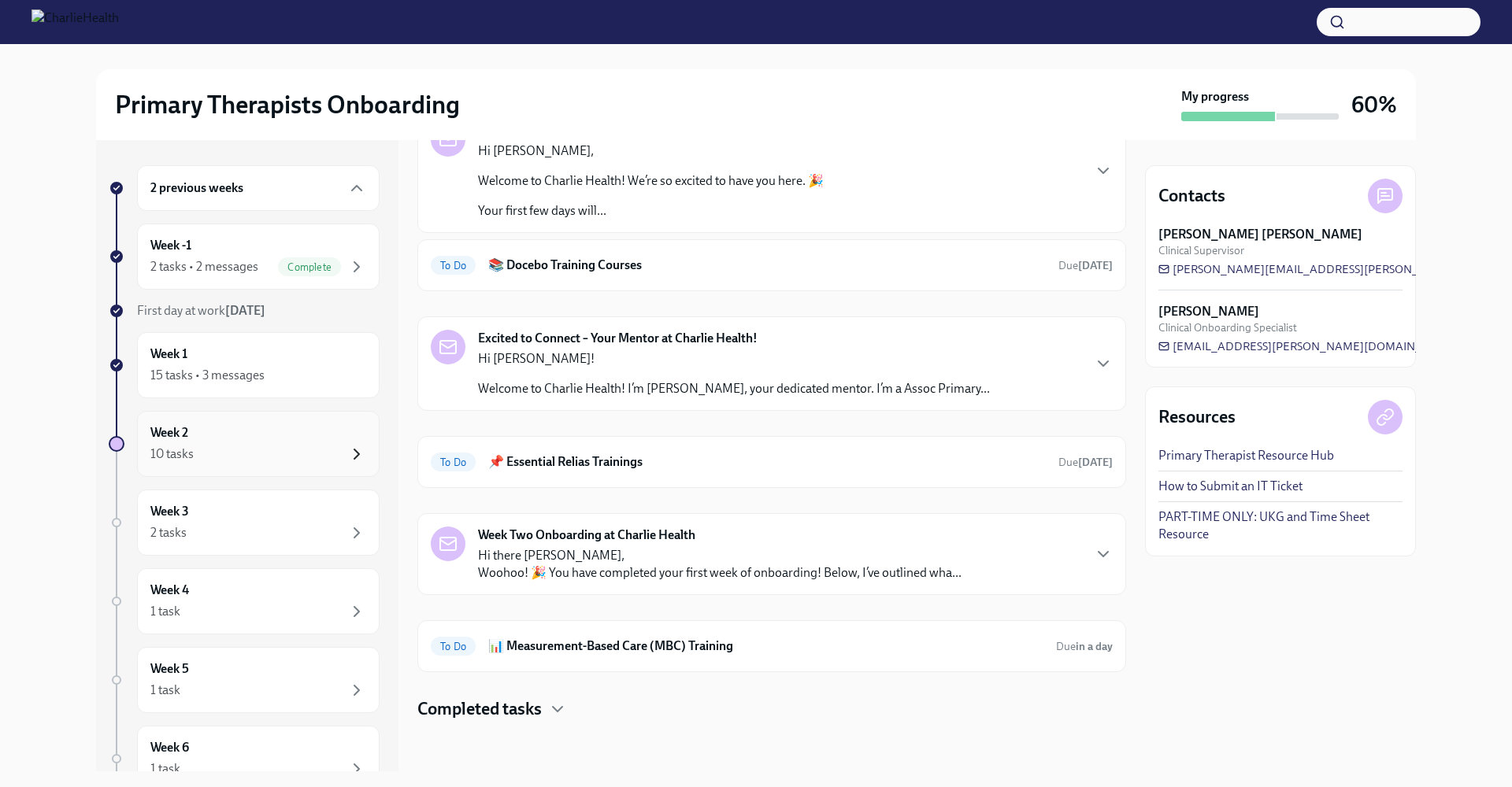
click at [348, 449] on icon "button" at bounding box center [357, 454] width 19 height 19
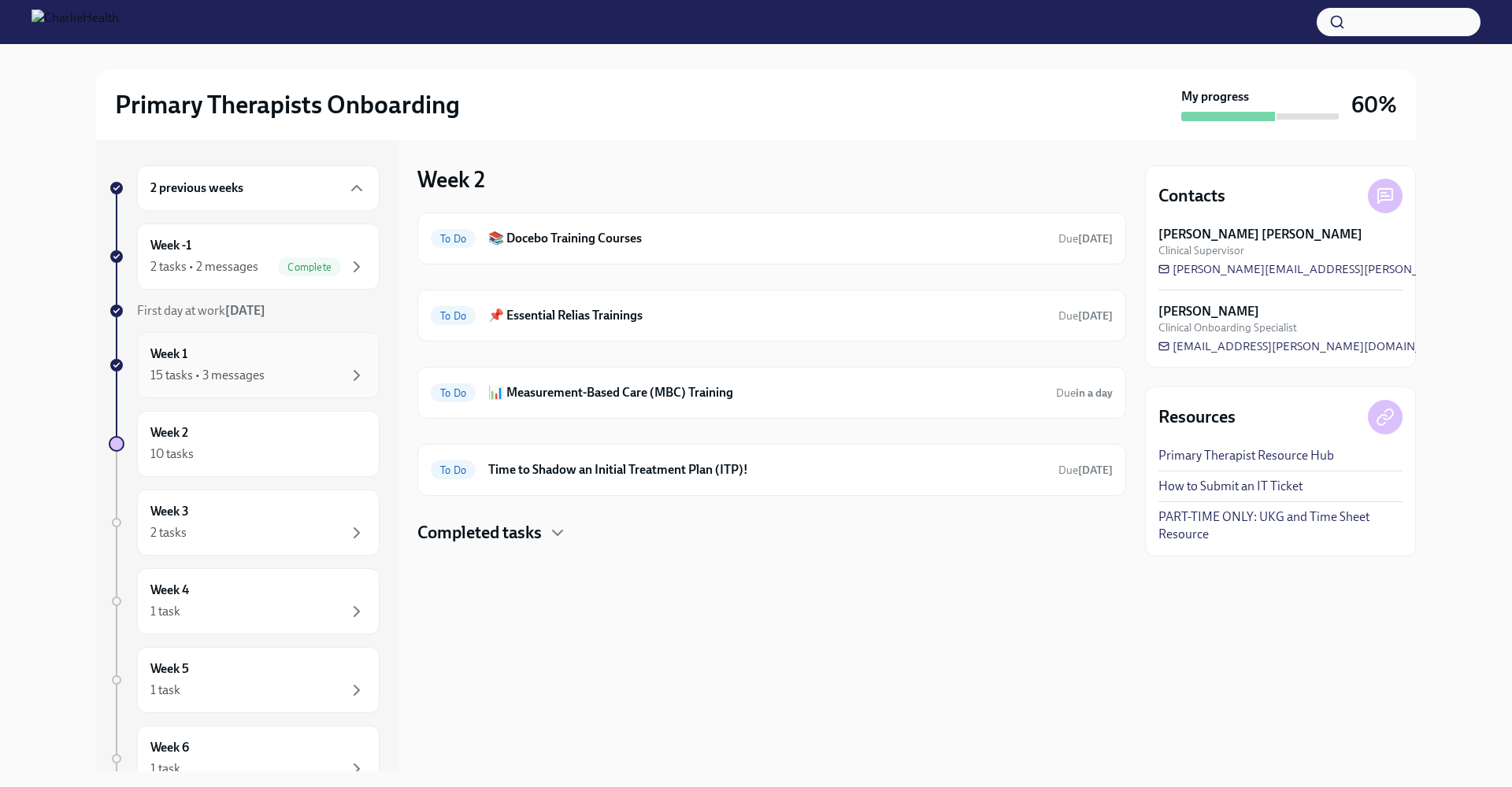
click at [315, 369] on div "15 tasks • 3 messages" at bounding box center [258, 375] width 216 height 19
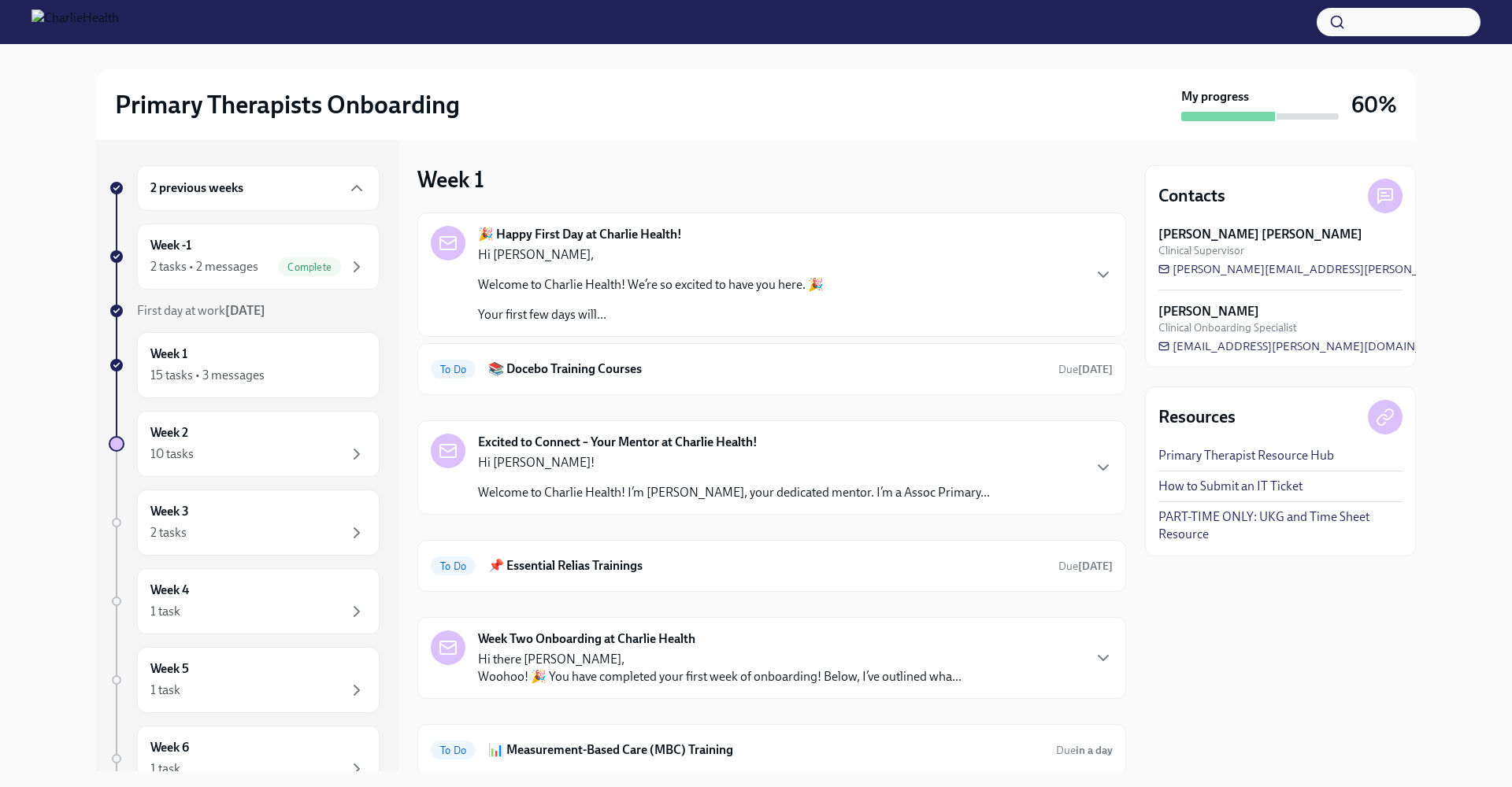
scroll to position [104, 0]
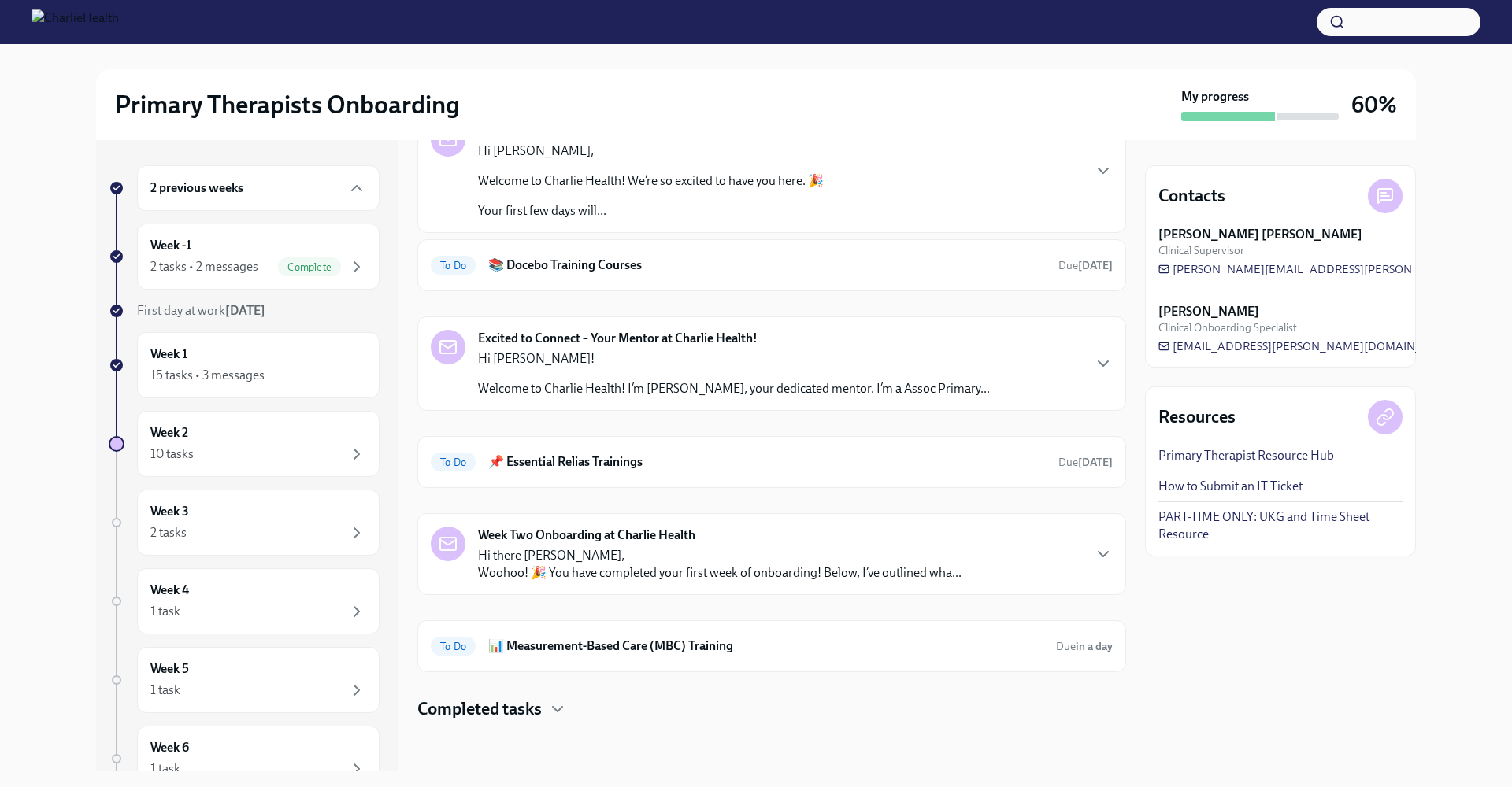
click at [1042, 549] on div "Week Two Onboarding at Charlie Health Hi there [PERSON_NAME], Woohoo! 🎉 You hav…" at bounding box center [772, 554] width 682 height 55
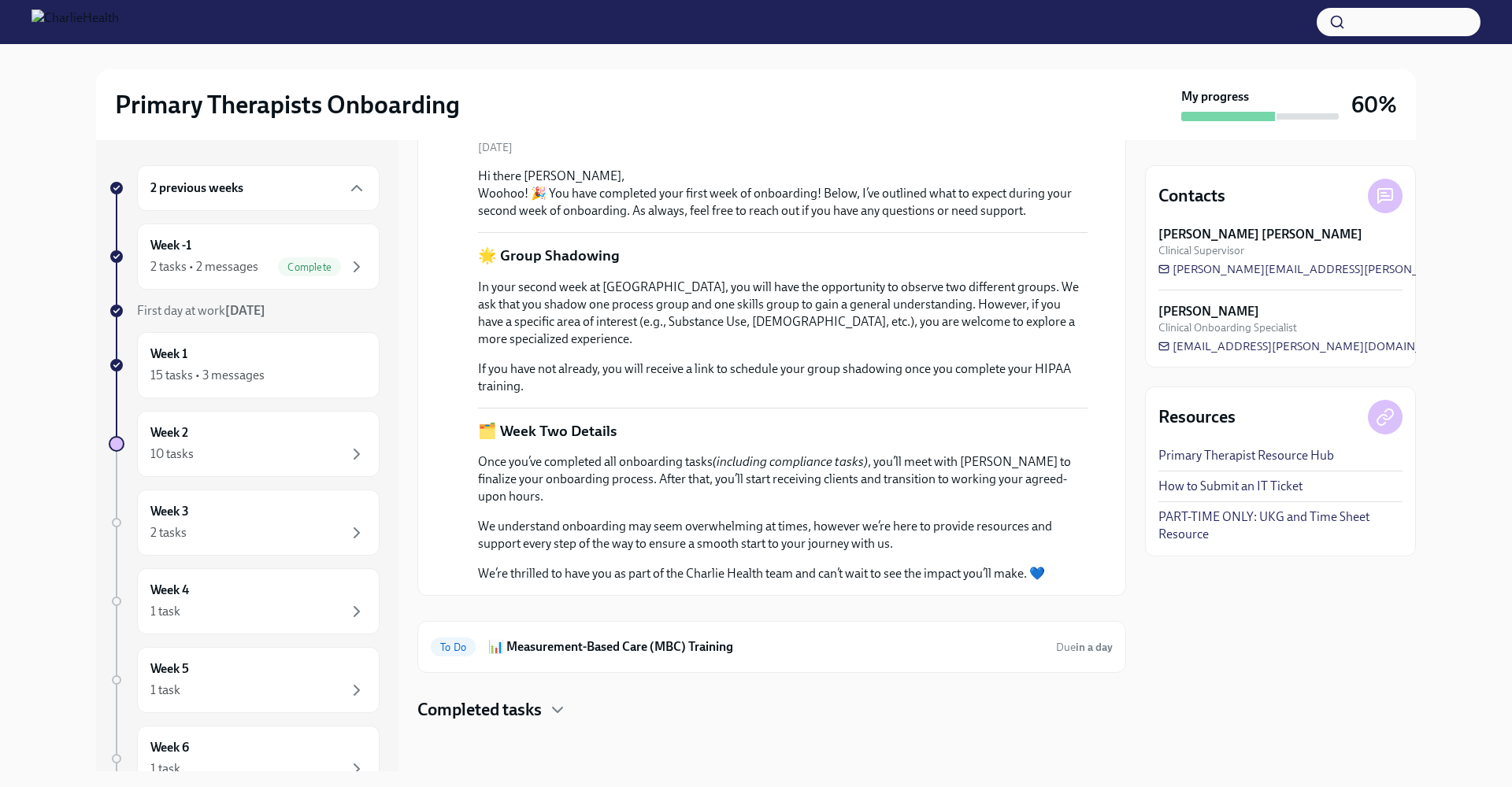
scroll to position [0, 0]
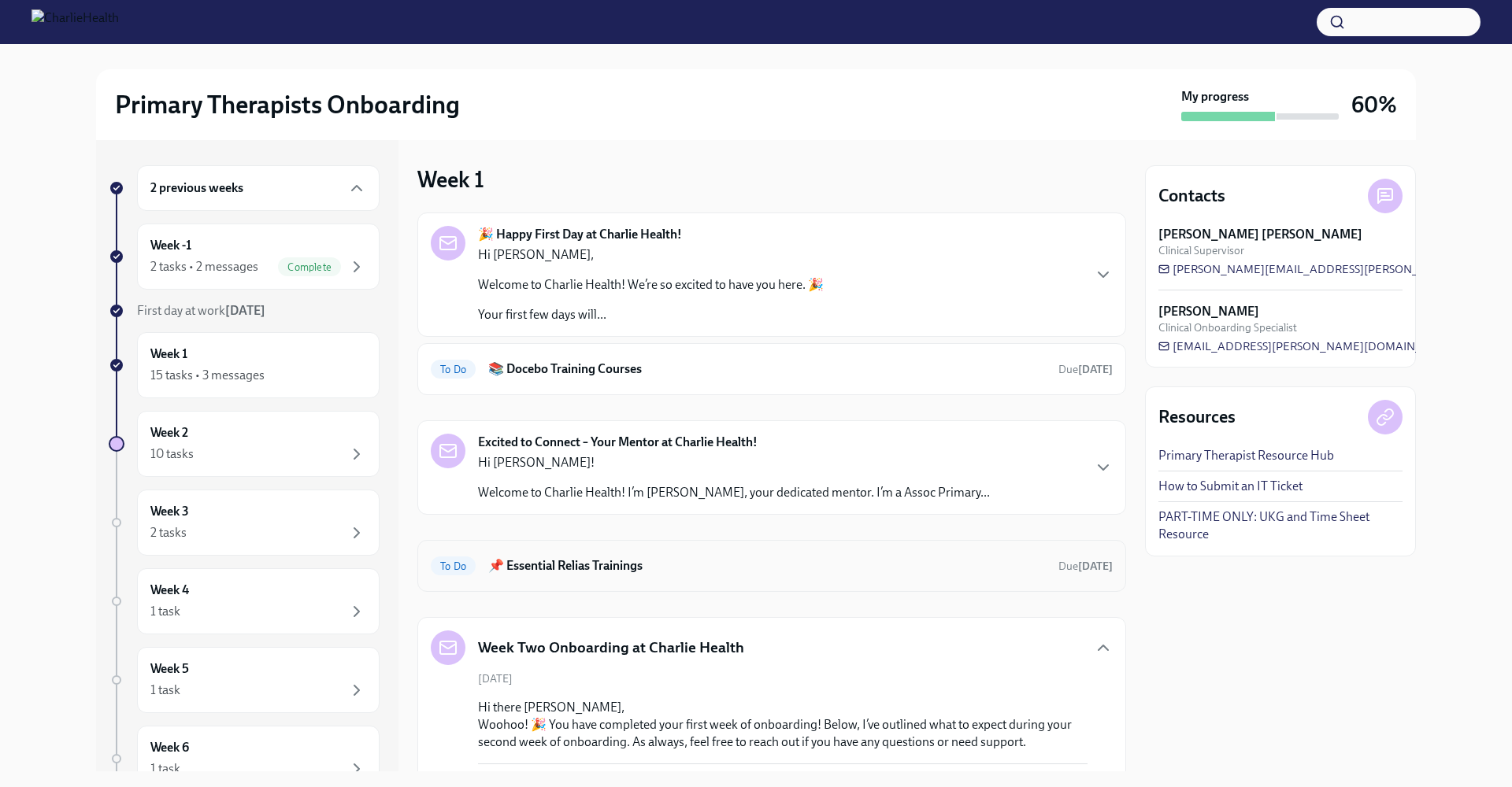
click at [860, 566] on h6 "📌 Essential Relias Trainings" at bounding box center [766, 566] width 558 height 18
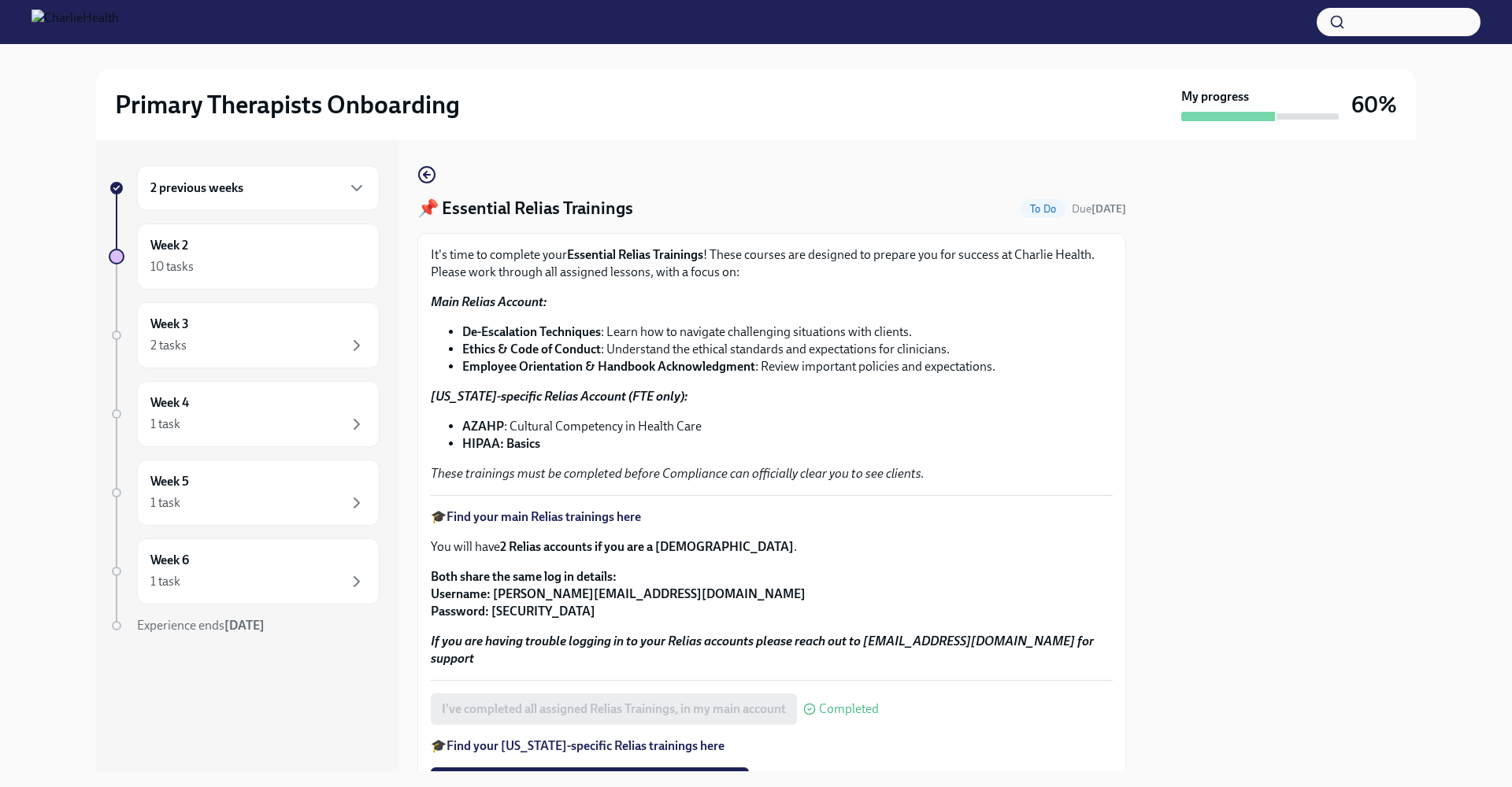
scroll to position [142, 0]
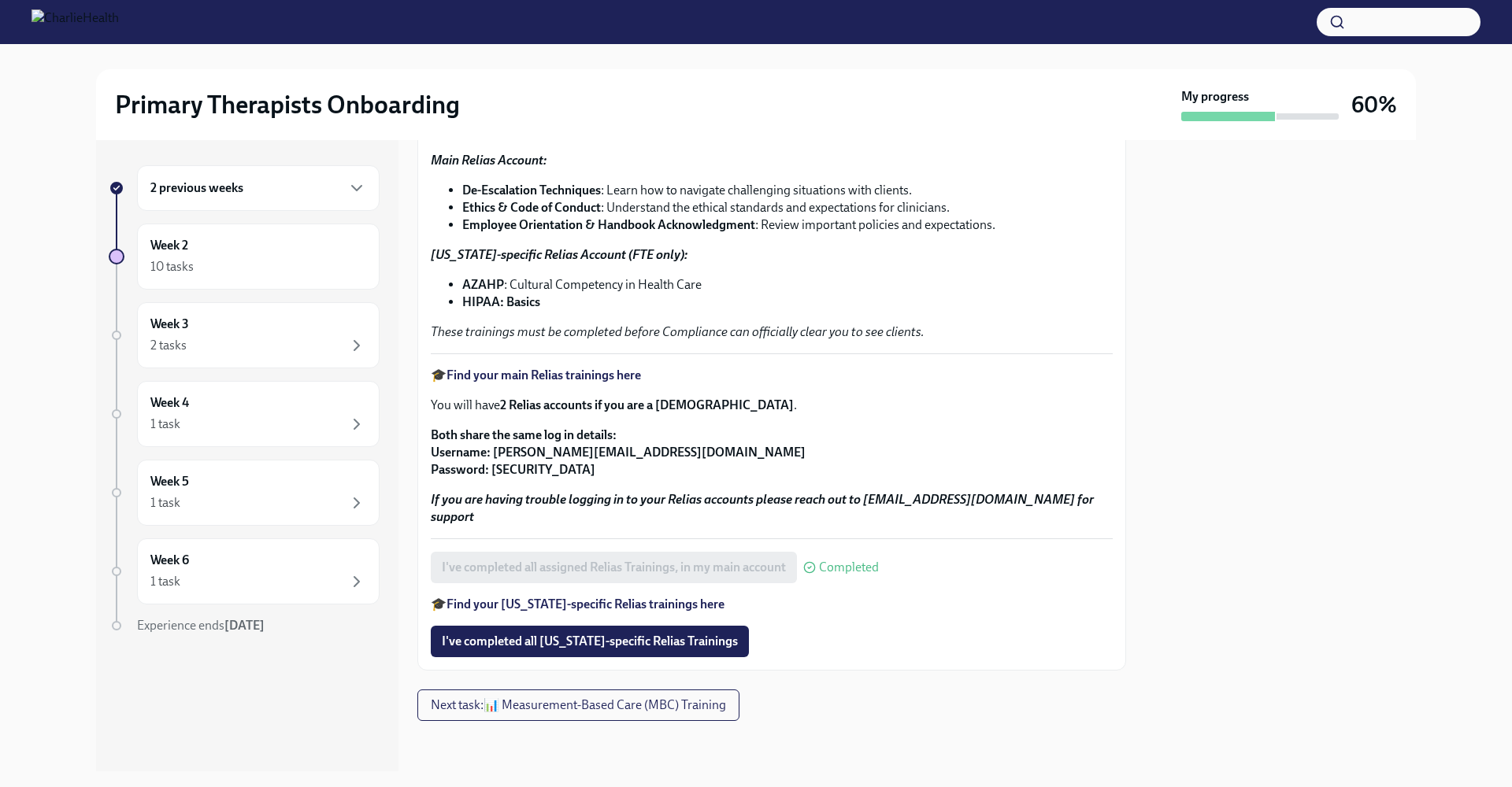
click at [609, 604] on strong "Find your [US_STATE]-specific Relias trainings here" at bounding box center [585, 604] width 278 height 15
